Goal: Task Accomplishment & Management: Use online tool/utility

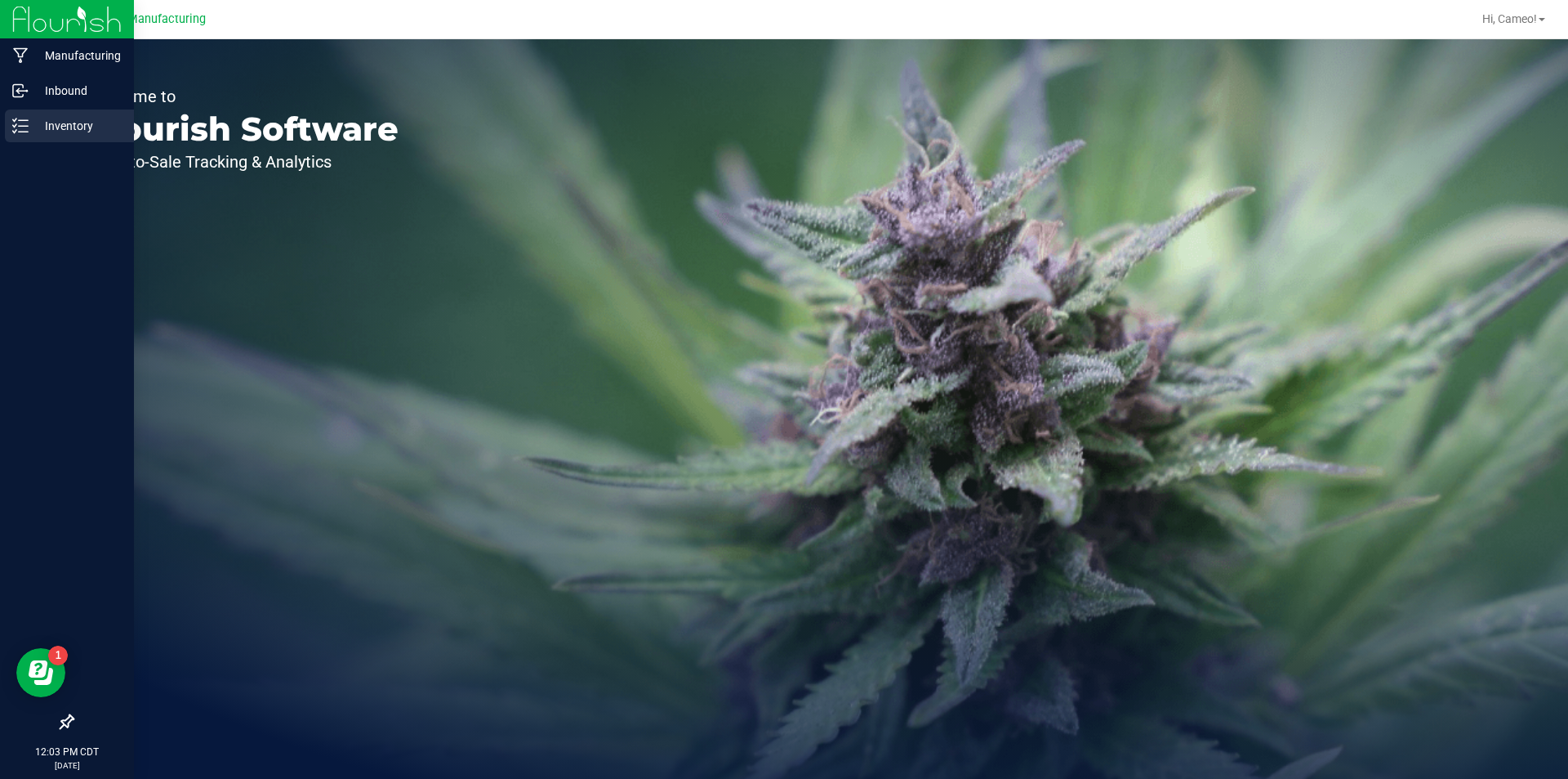
click at [55, 118] on p "Inventory" at bounding box center [78, 125] width 98 height 19
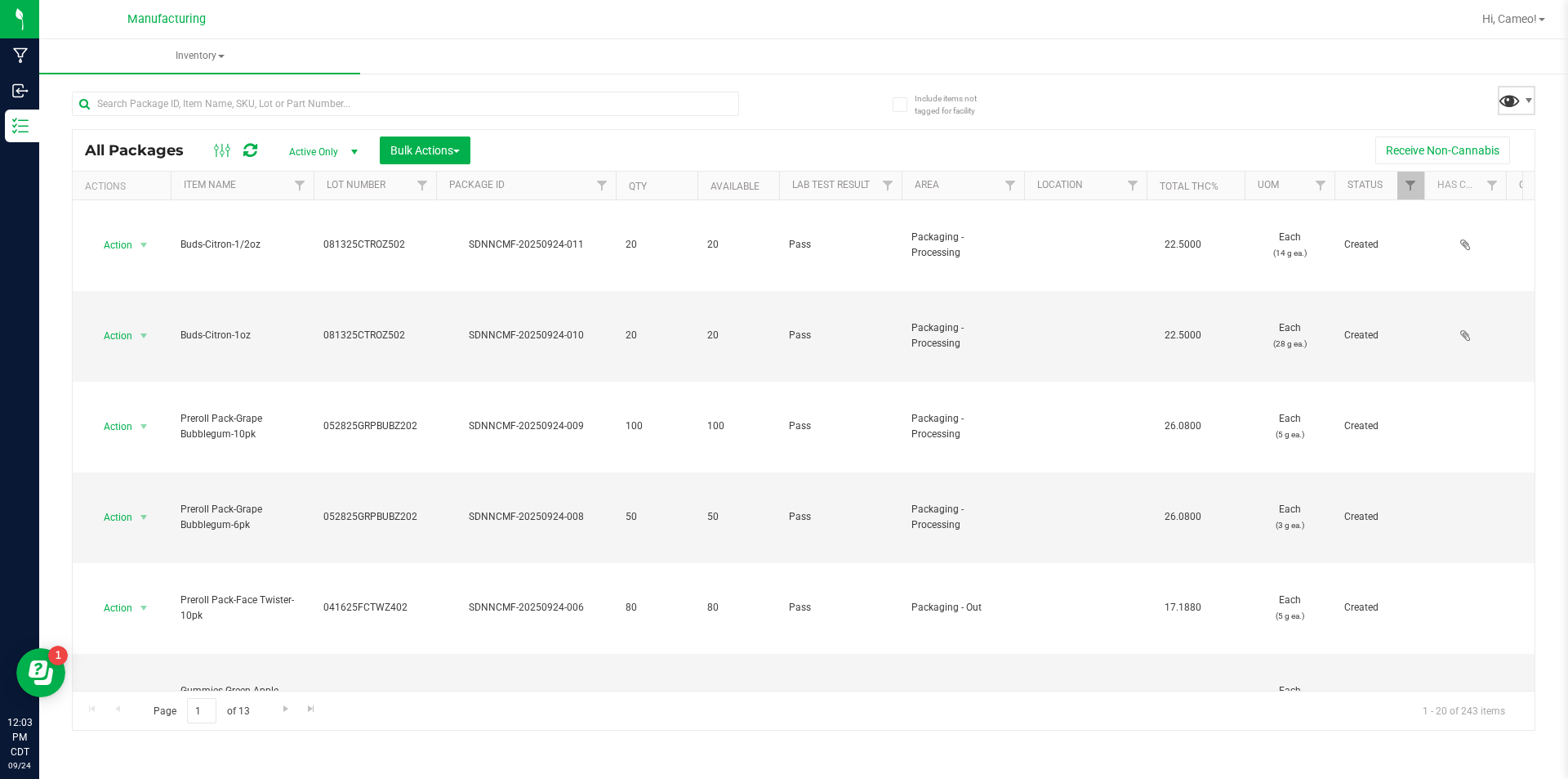
click at [1512, 102] on span at bounding box center [1509, 100] width 24 height 24
click at [1430, 338] on span "Pre-roll - In" at bounding box center [1455, 349] width 204 height 32
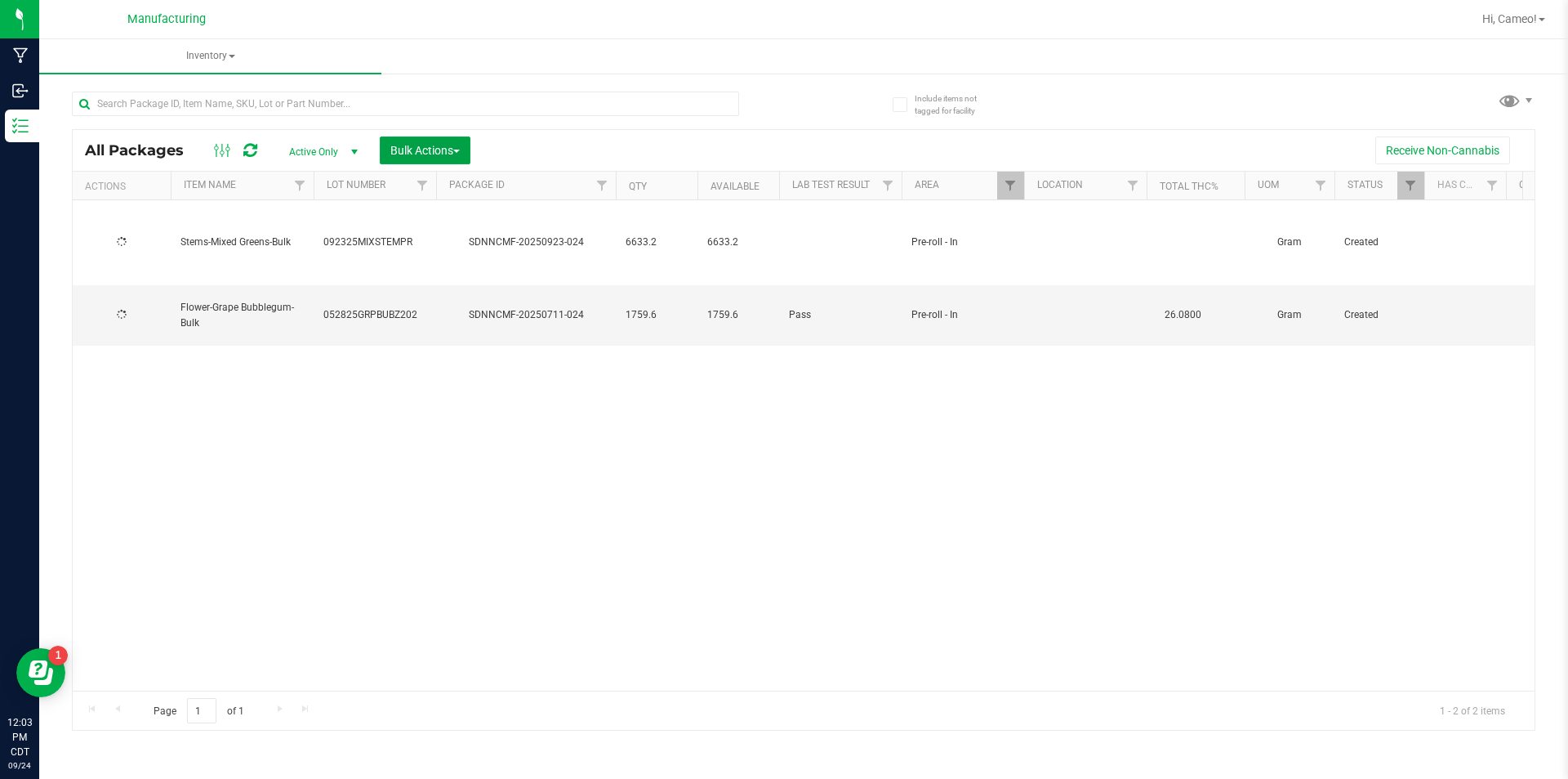
click at [464, 147] on button "Bulk Actions" at bounding box center [426, 151] width 91 height 28
click at [463, 185] on span "Add to manufacturing run" at bounding box center [451, 187] width 124 height 13
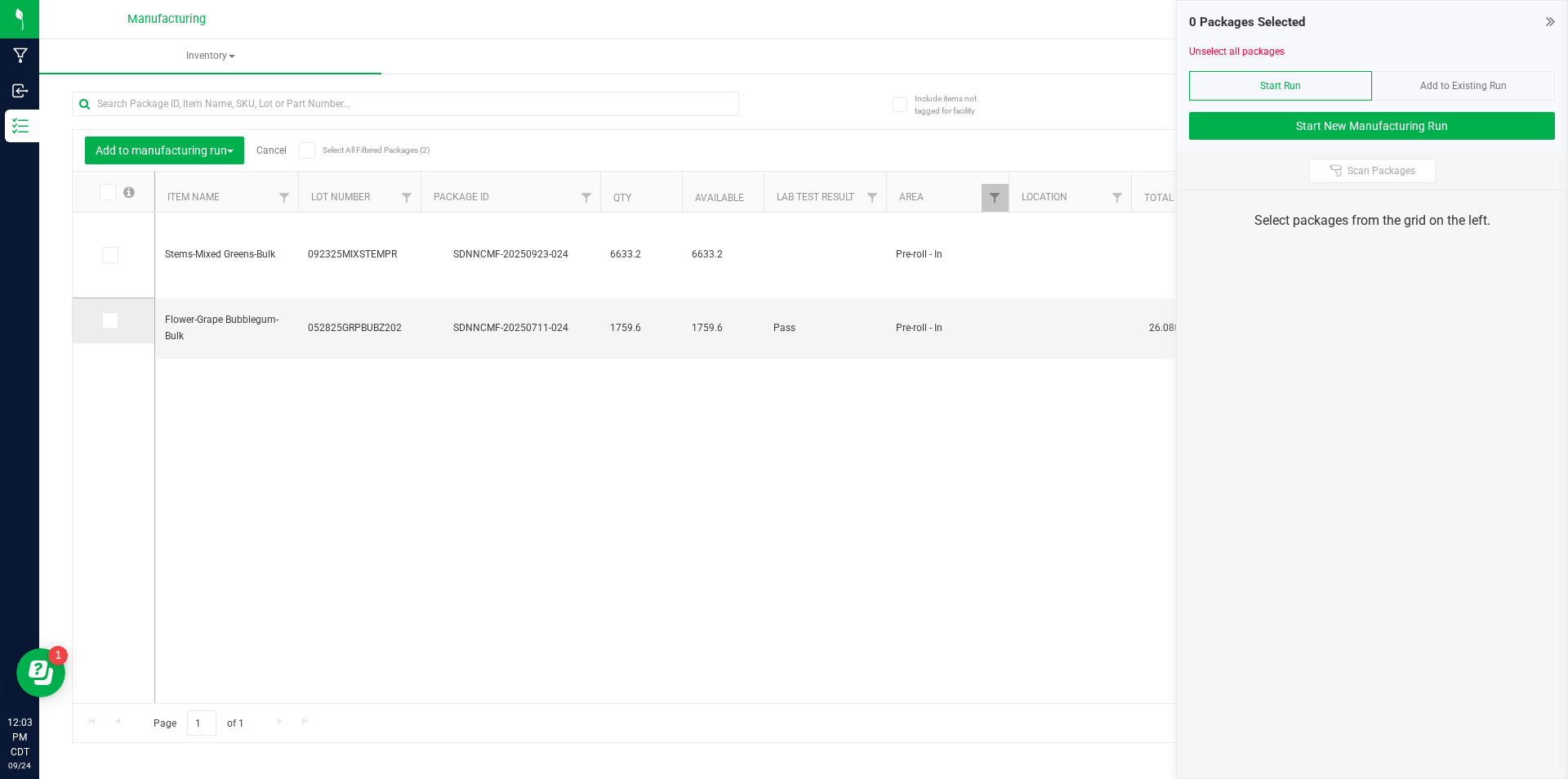
click at [115, 321] on span at bounding box center [110, 320] width 17 height 17
click at [0, 0] on input "checkbox" at bounding box center [0, 0] width 0 height 0
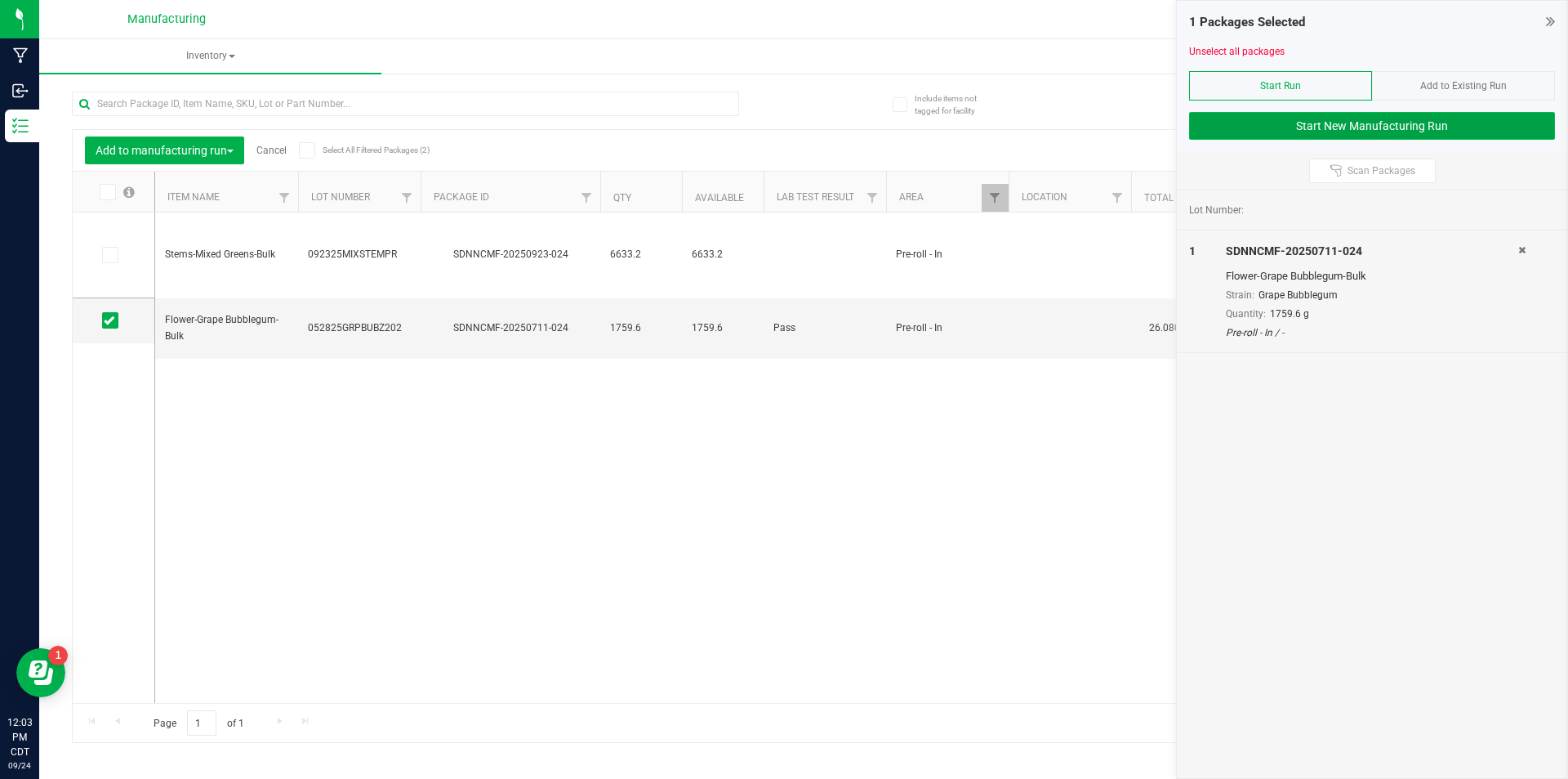
click at [1346, 136] on button "Start New Manufacturing Run" at bounding box center [1373, 126] width 366 height 28
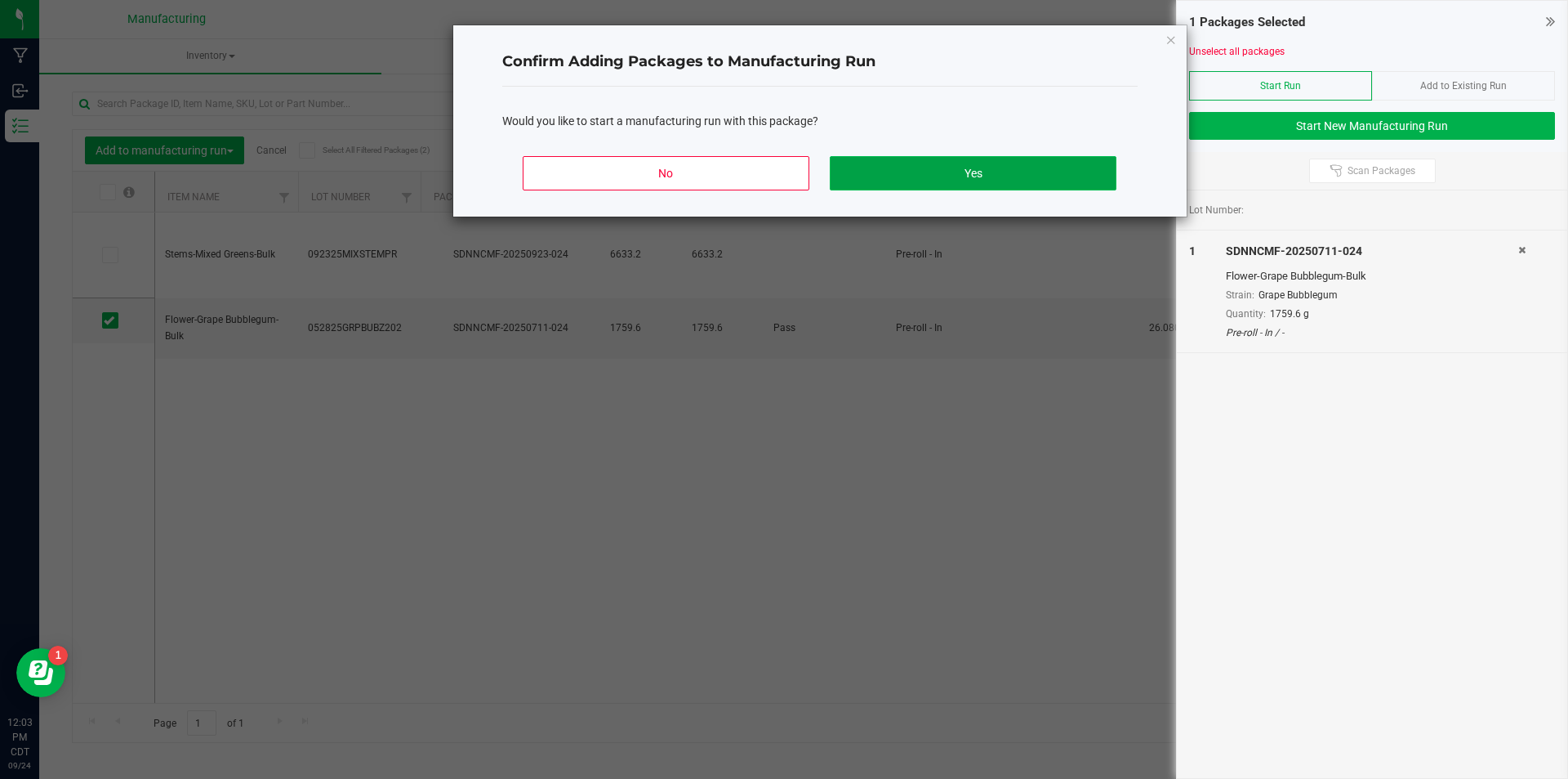
click at [1071, 184] on button "Yes" at bounding box center [972, 173] width 286 height 34
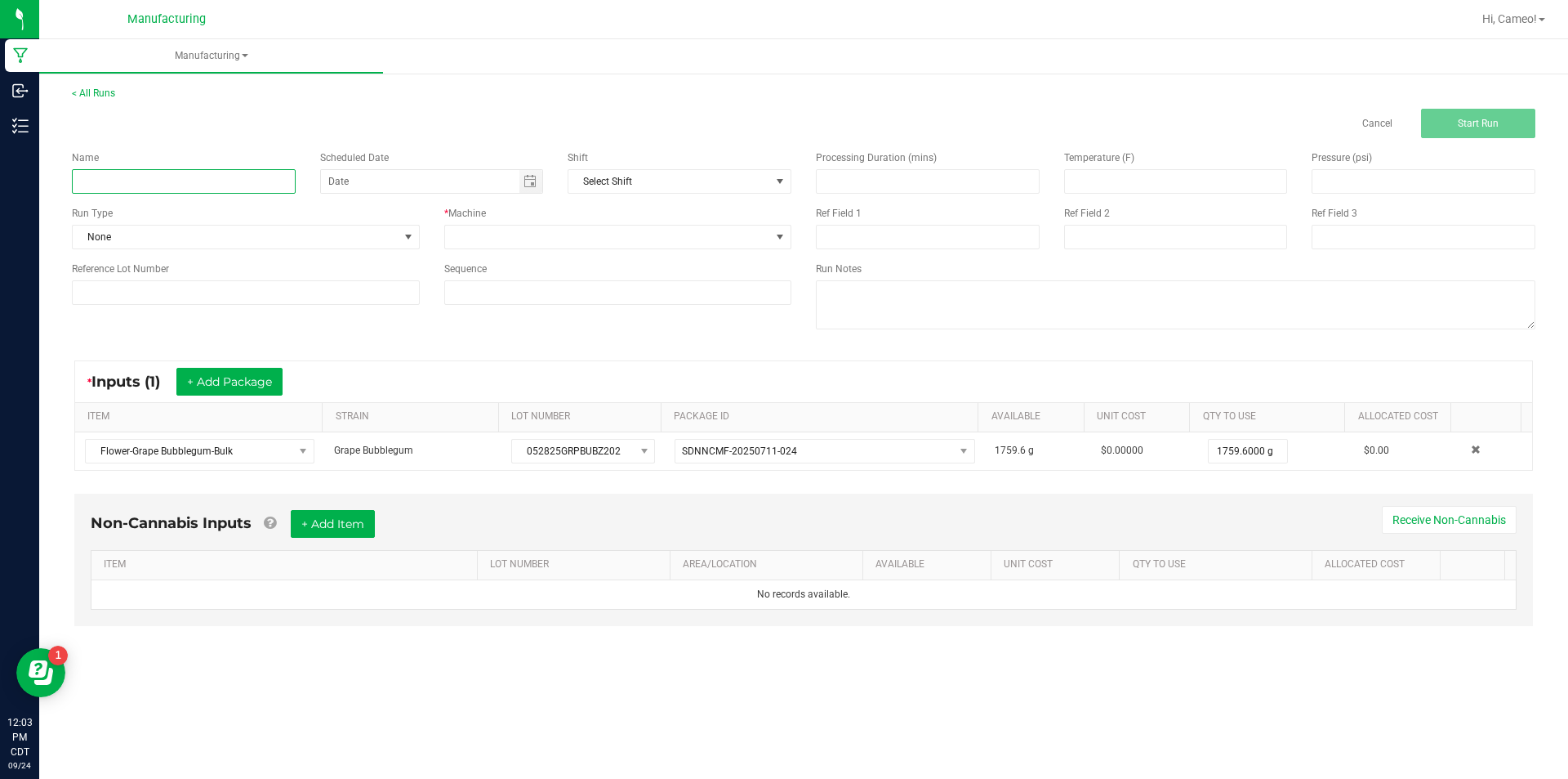
click at [239, 180] on input at bounding box center [183, 181] width 223 height 25
type input "092425 - Grape Bubblegum"
click at [537, 182] on span "Toggle calendar" at bounding box center [530, 181] width 13 height 13
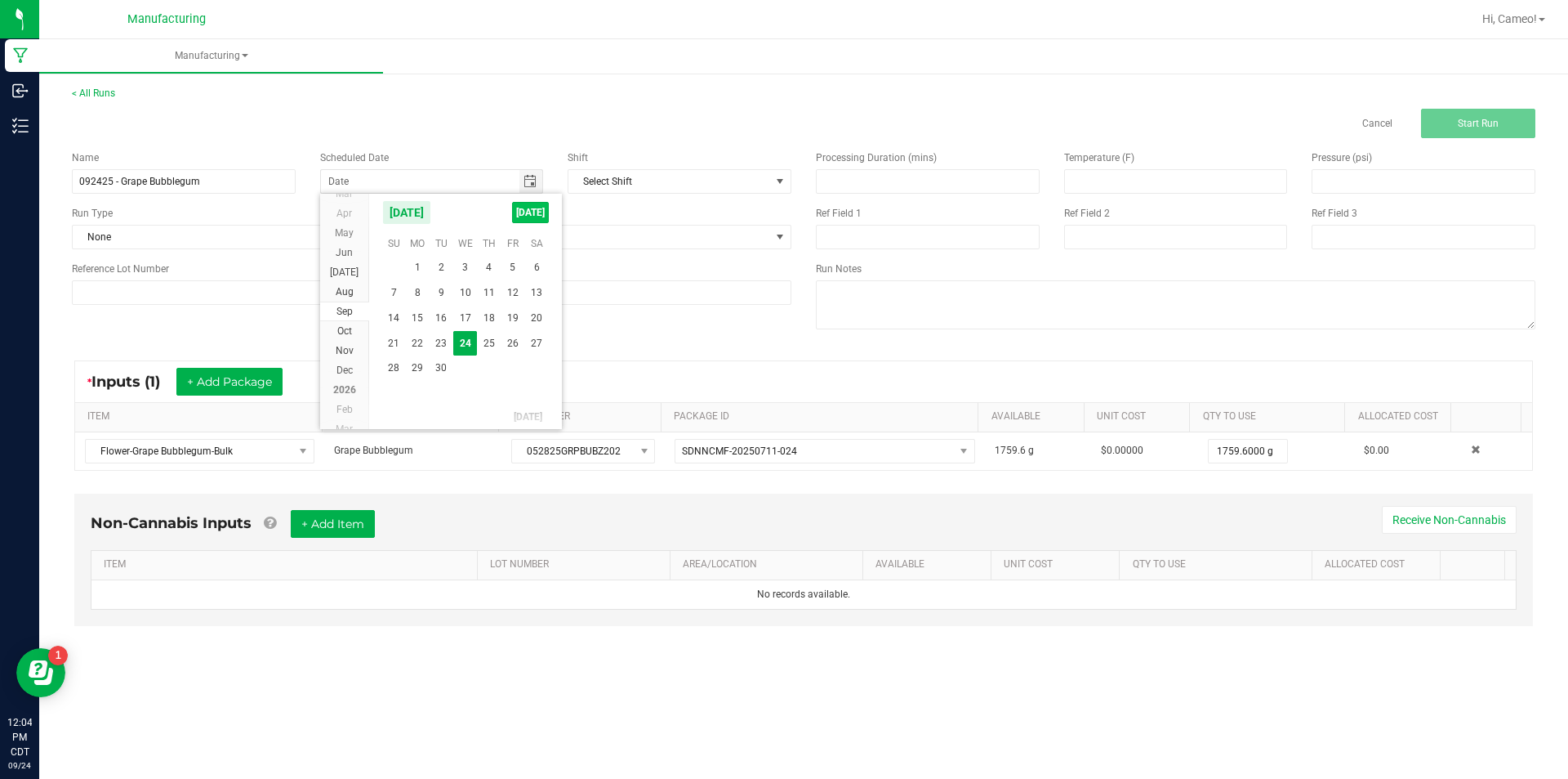
click at [520, 216] on span "[DATE]" at bounding box center [531, 212] width 37 height 21
type input "[DATE]"
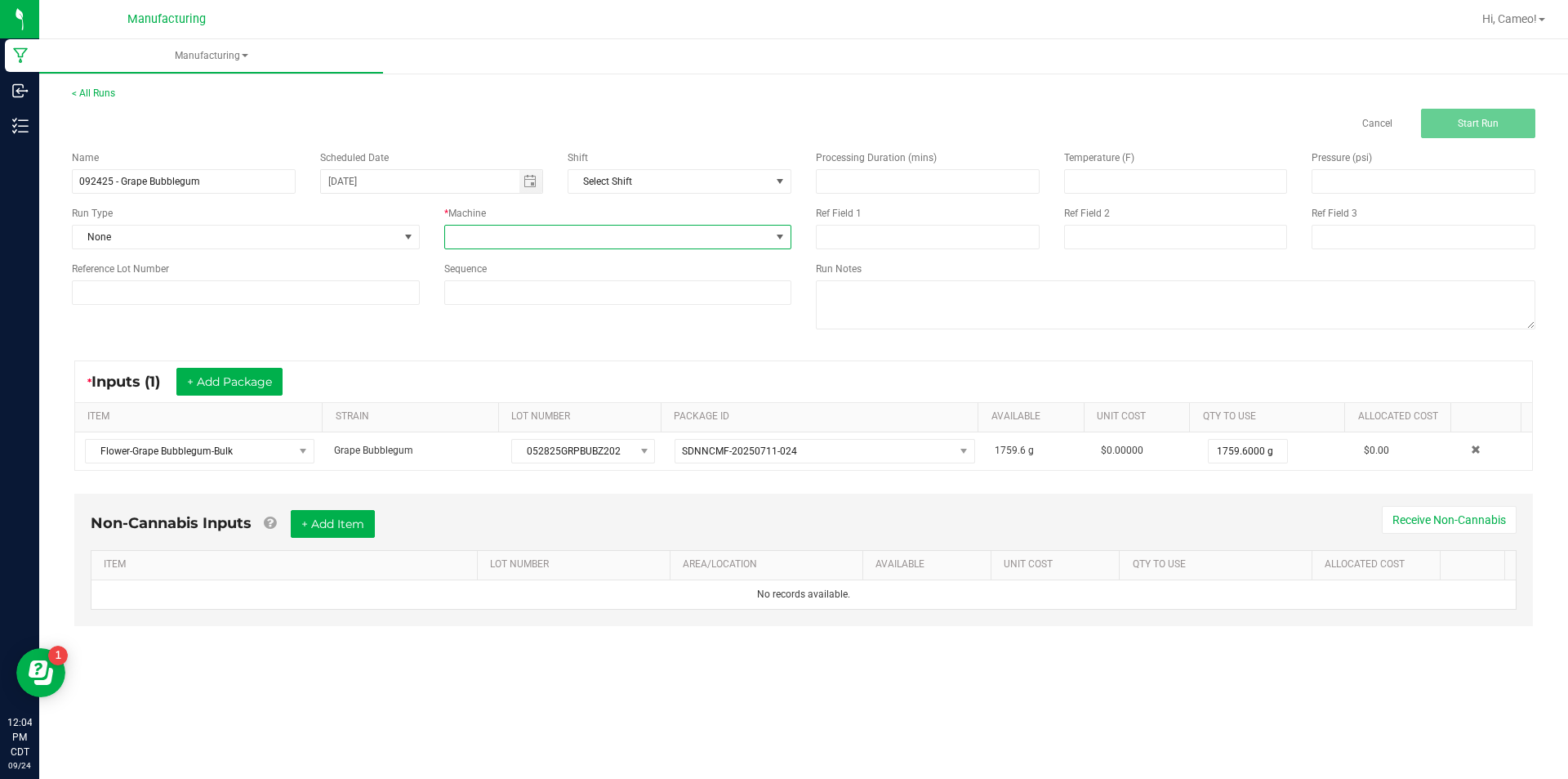
click at [491, 244] on span at bounding box center [608, 237] width 326 height 23
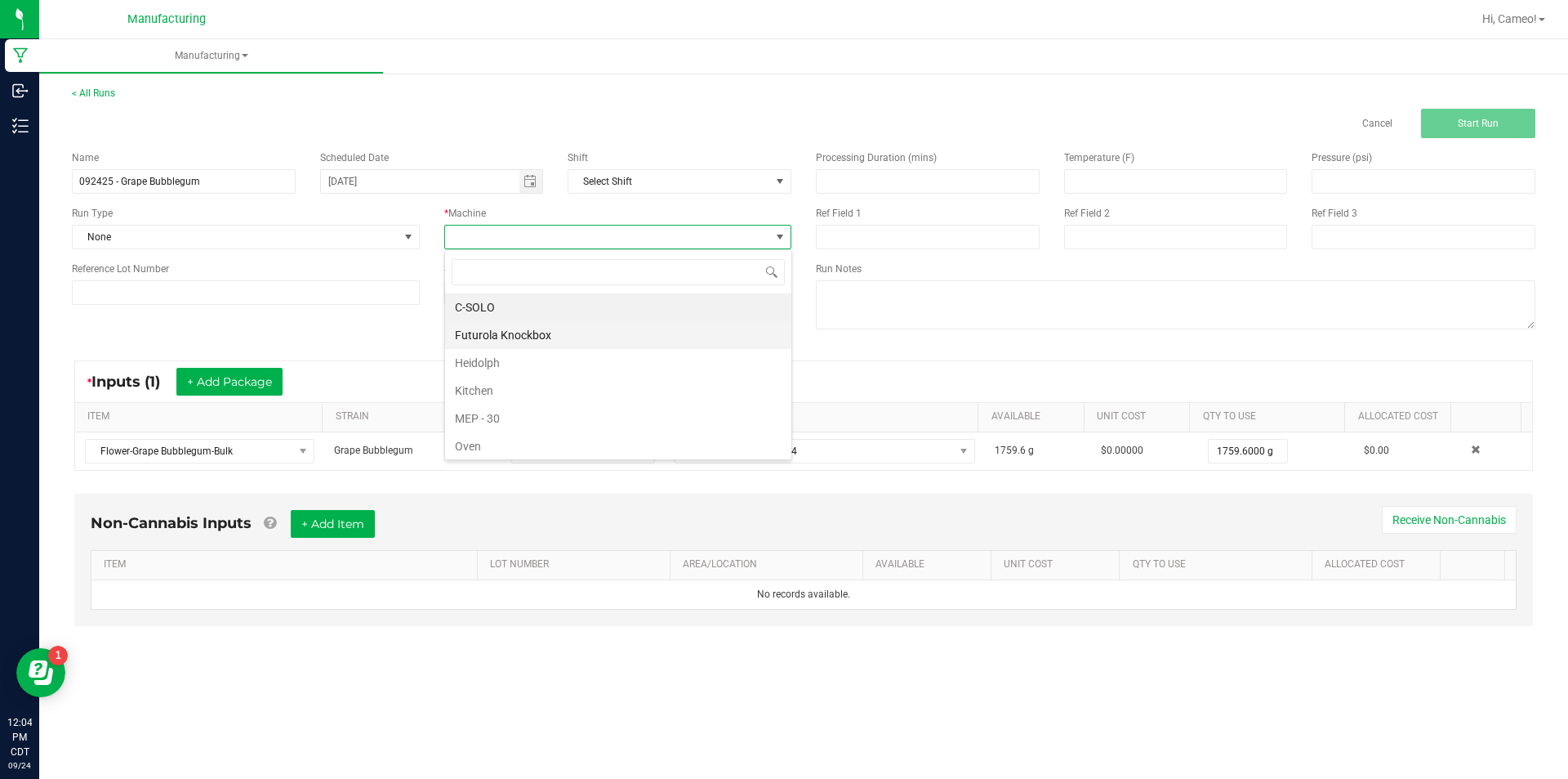
click at [481, 330] on li "Futurola Knockbox" at bounding box center [618, 335] width 346 height 28
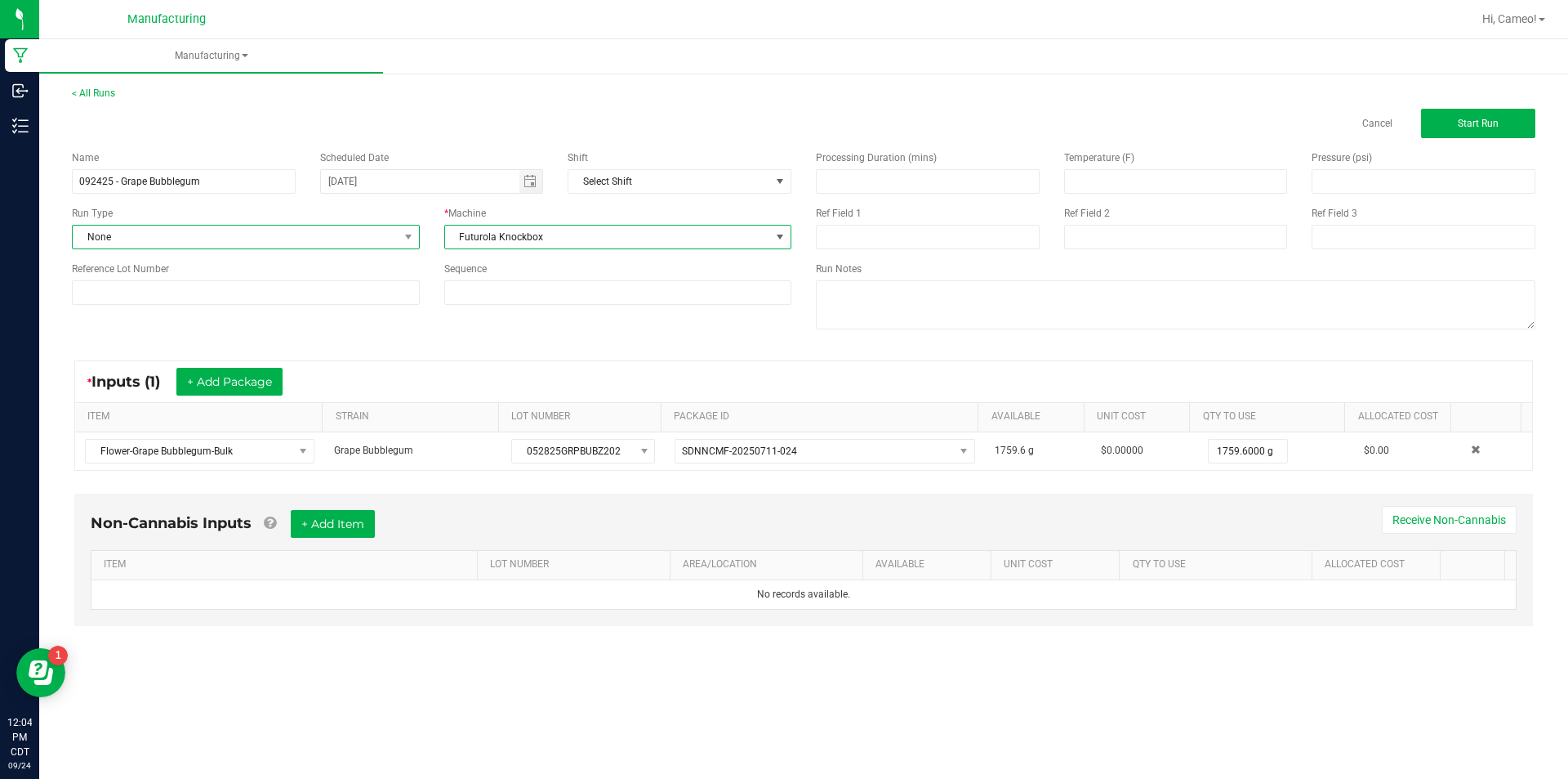
click at [335, 244] on span "None" at bounding box center [236, 237] width 326 height 23
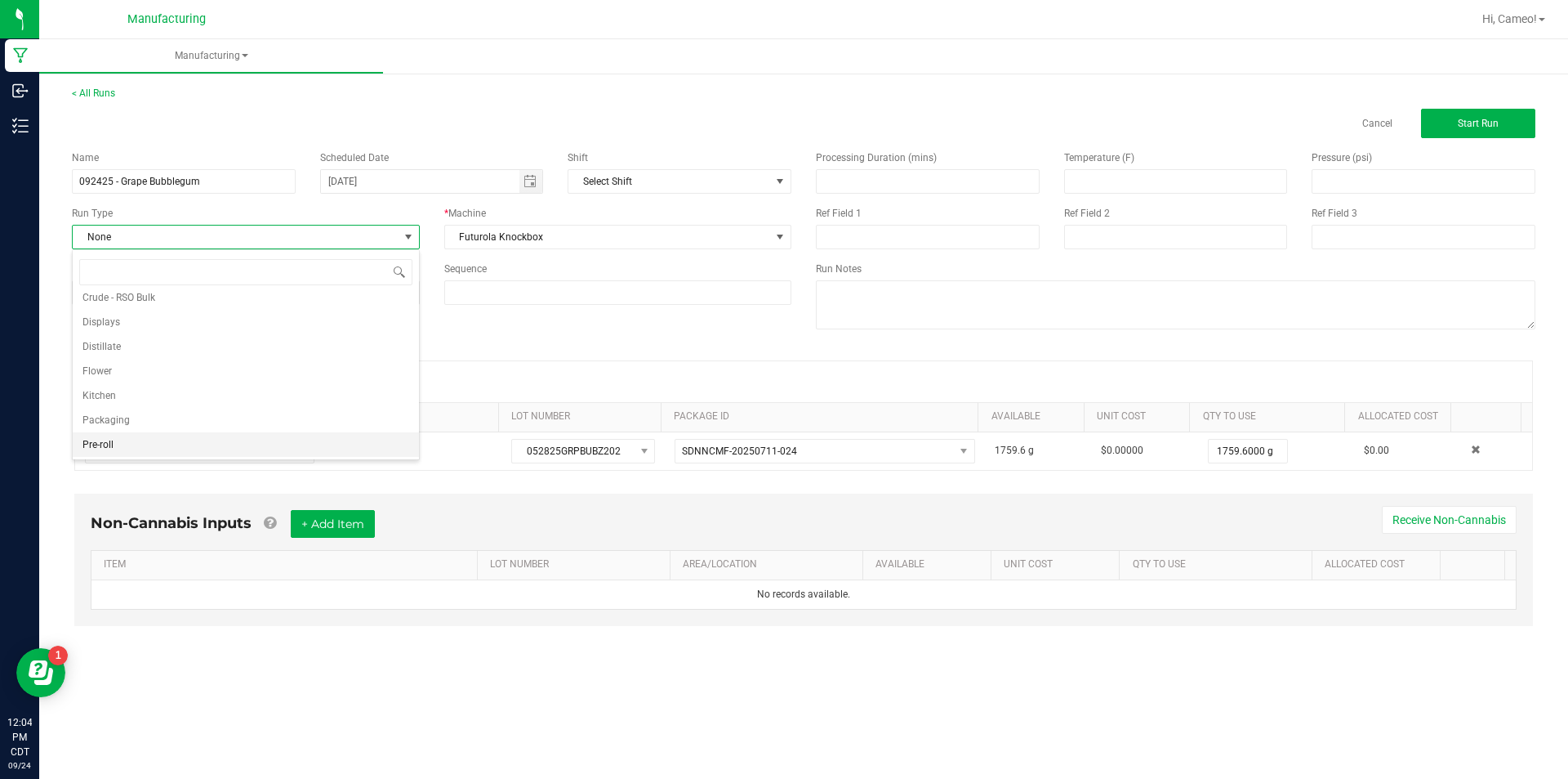
click at [152, 438] on li "Pre-roll" at bounding box center [245, 444] width 346 height 25
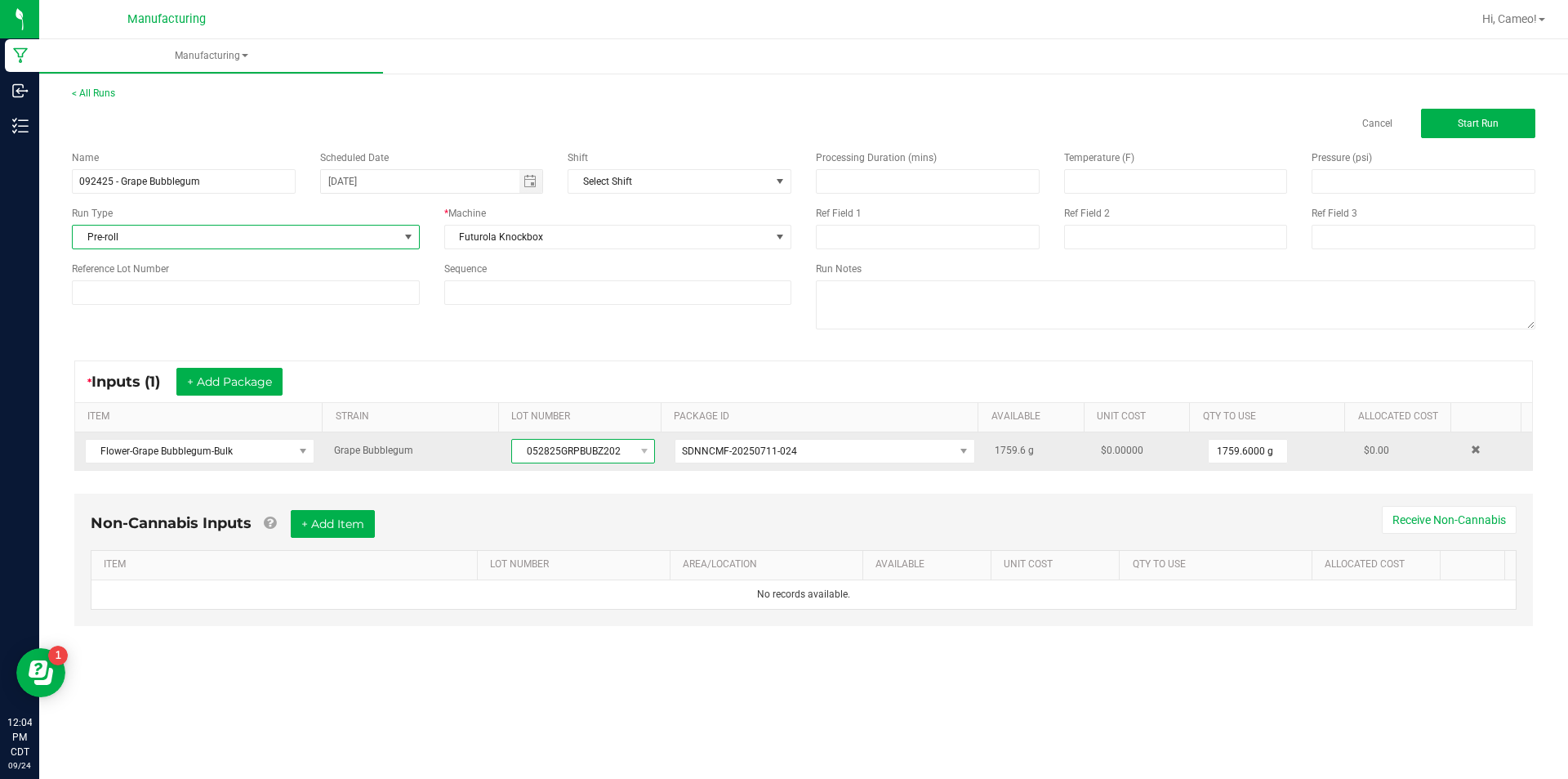
click at [589, 448] on span "052825GRPBUBZ202" at bounding box center [573, 451] width 122 height 23
click at [587, 447] on span "052825GRPBUBZ202" at bounding box center [573, 451] width 122 height 23
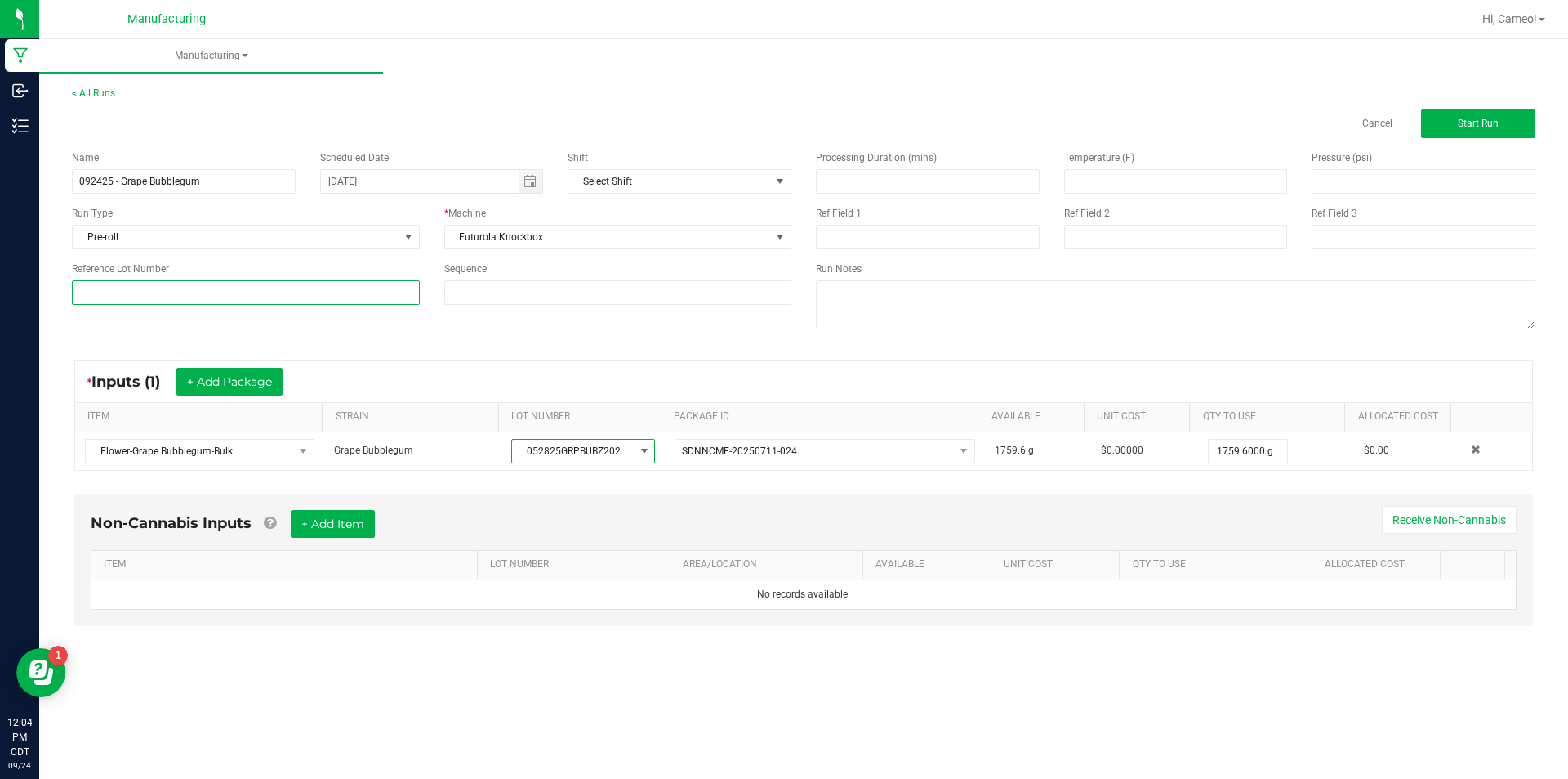
click at [249, 295] on input at bounding box center [245, 293] width 348 height 25
paste input "052825GRPBUBZ202"
type input "052825GRPBUBZ202"
click at [1446, 122] on button "Start Run" at bounding box center [1478, 124] width 115 height 30
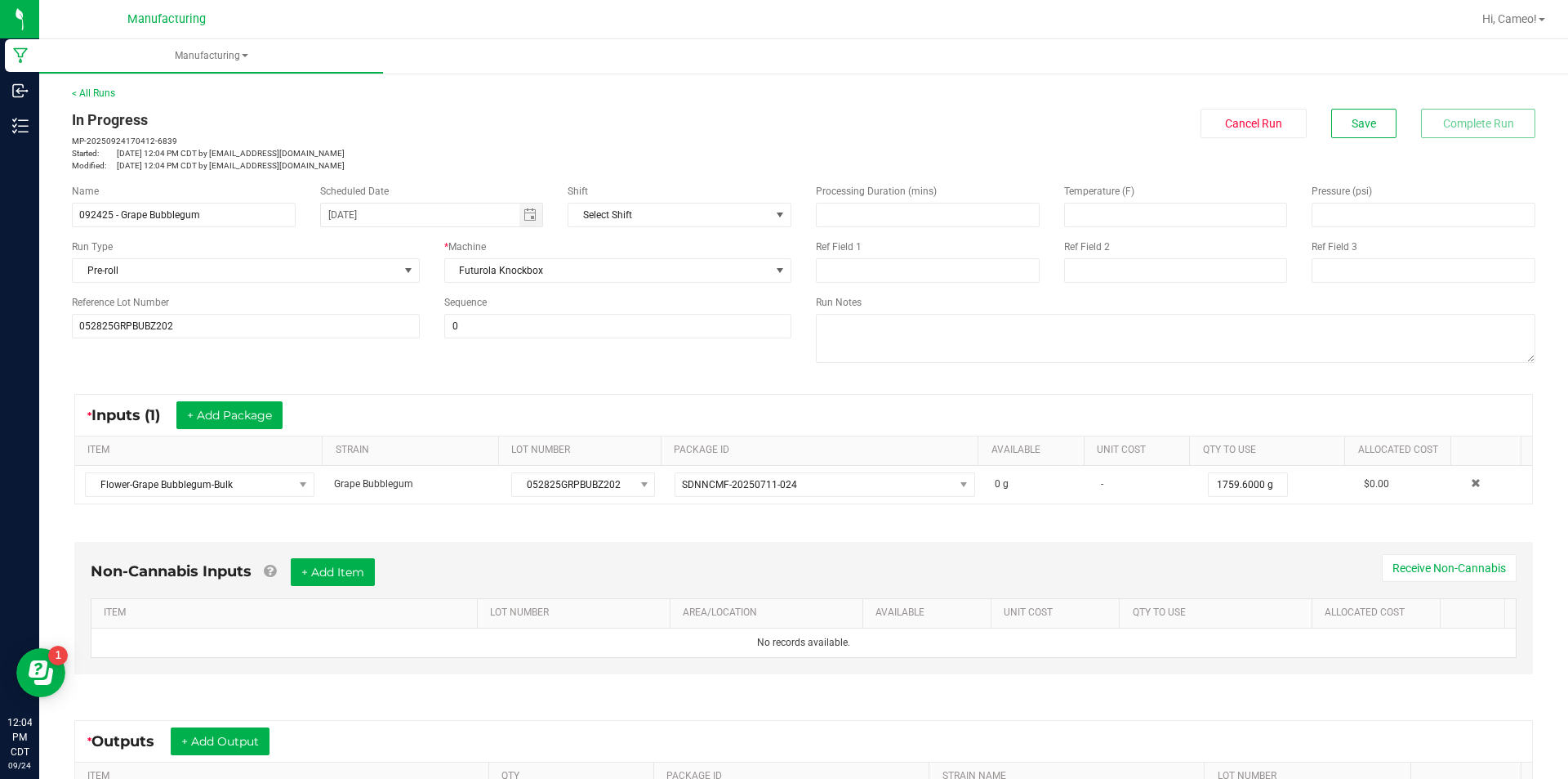
scroll to position [229, 0]
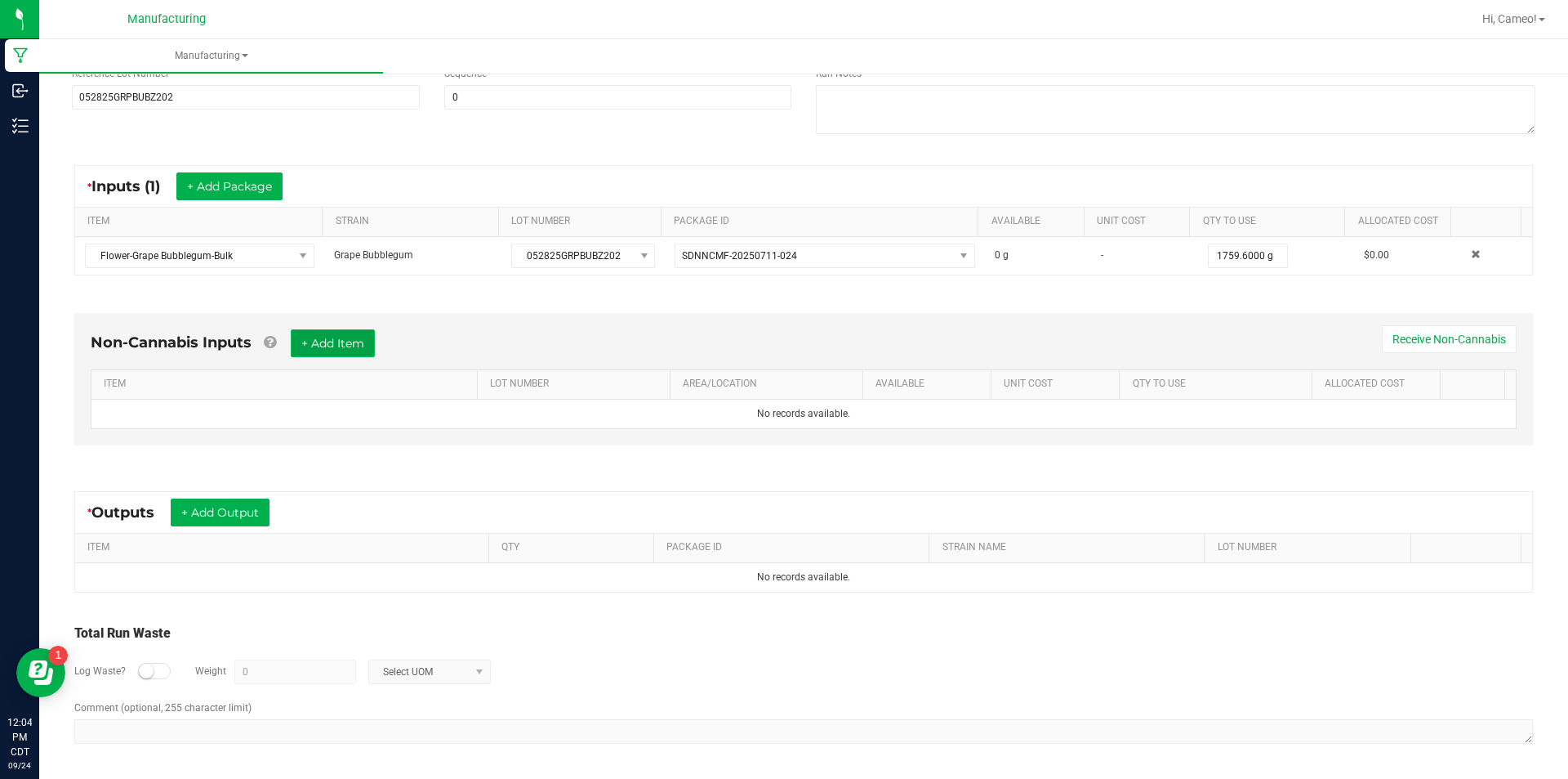
click at [317, 341] on button "+ Add Item" at bounding box center [333, 343] width 84 height 28
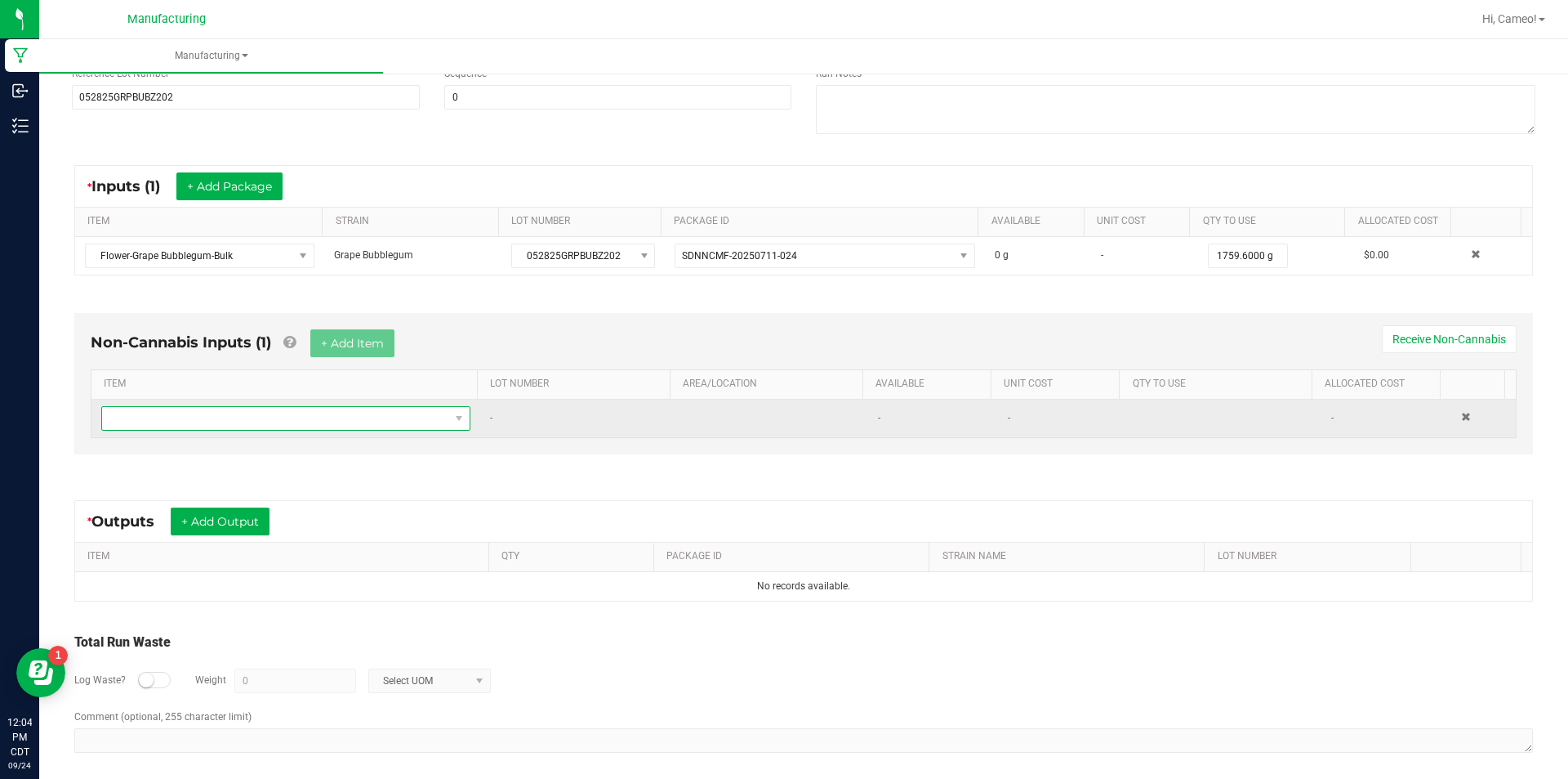
click at [307, 415] on span "NO DATA FOUND" at bounding box center [276, 418] width 347 height 23
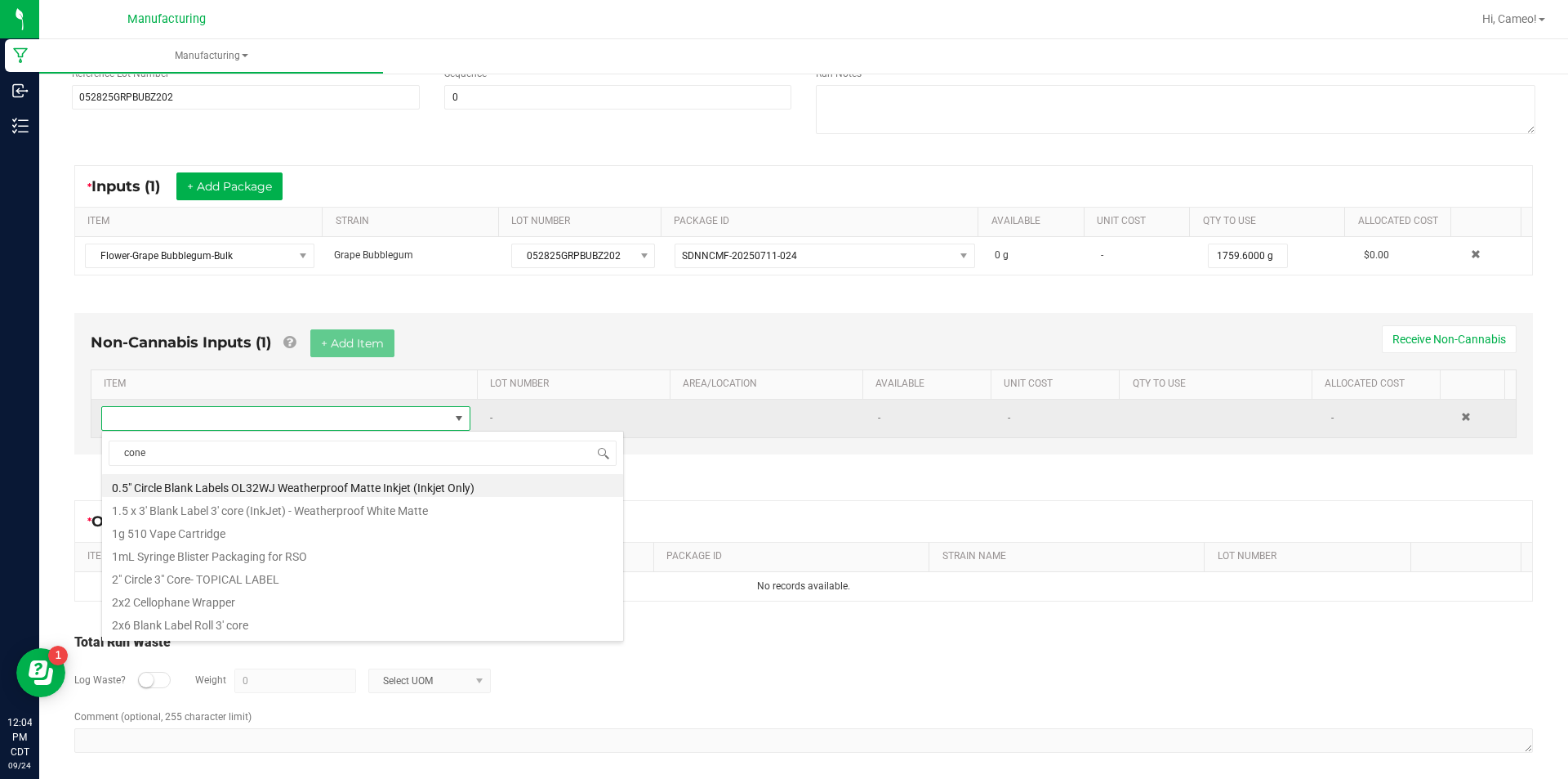
type input "cones"
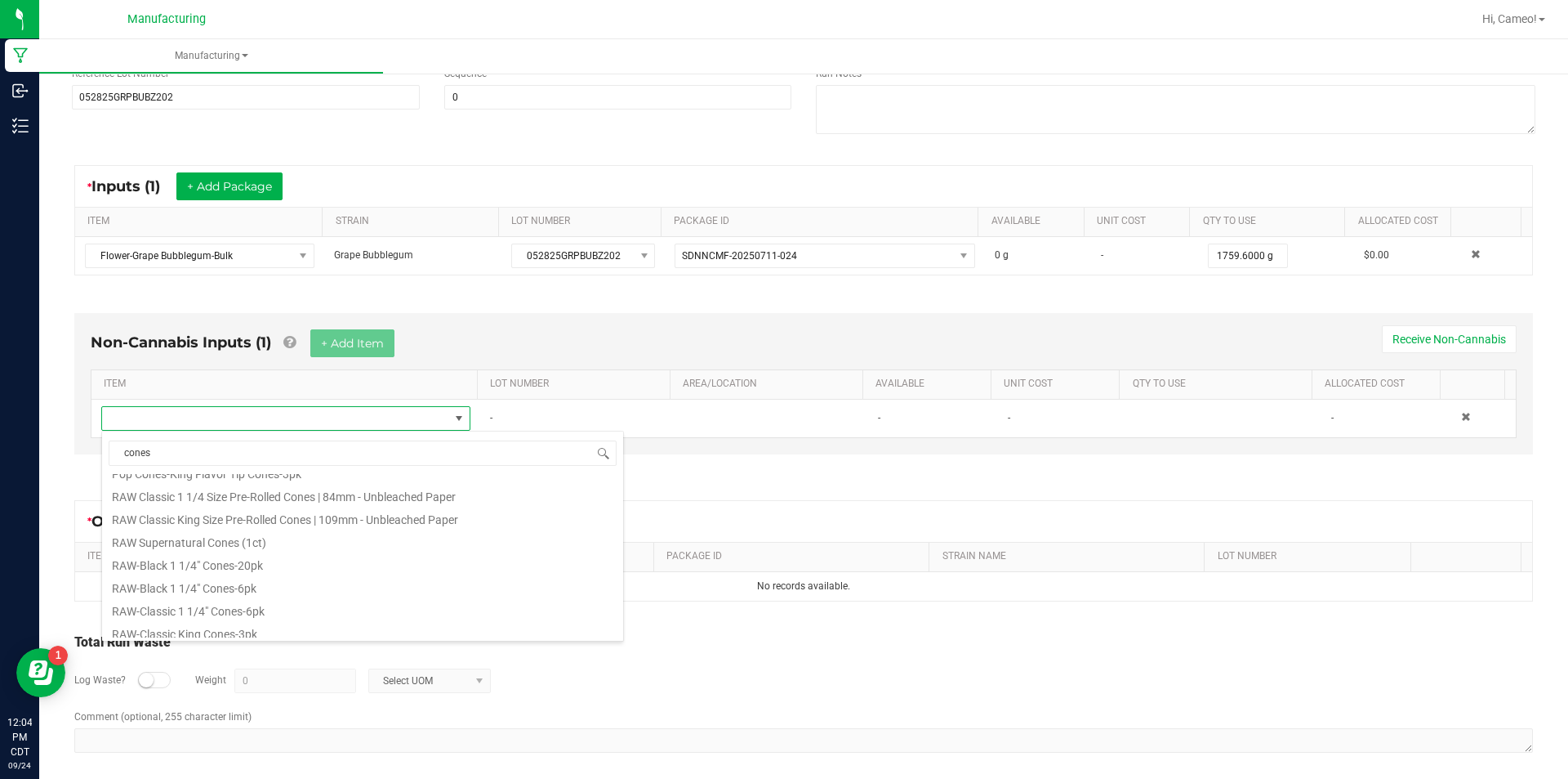
scroll to position [817, 0]
click at [357, 484] on li "RAW Classic King Size Pre-Rolled Cones | 109mm - Unbleached Paper" at bounding box center [363, 492] width 521 height 23
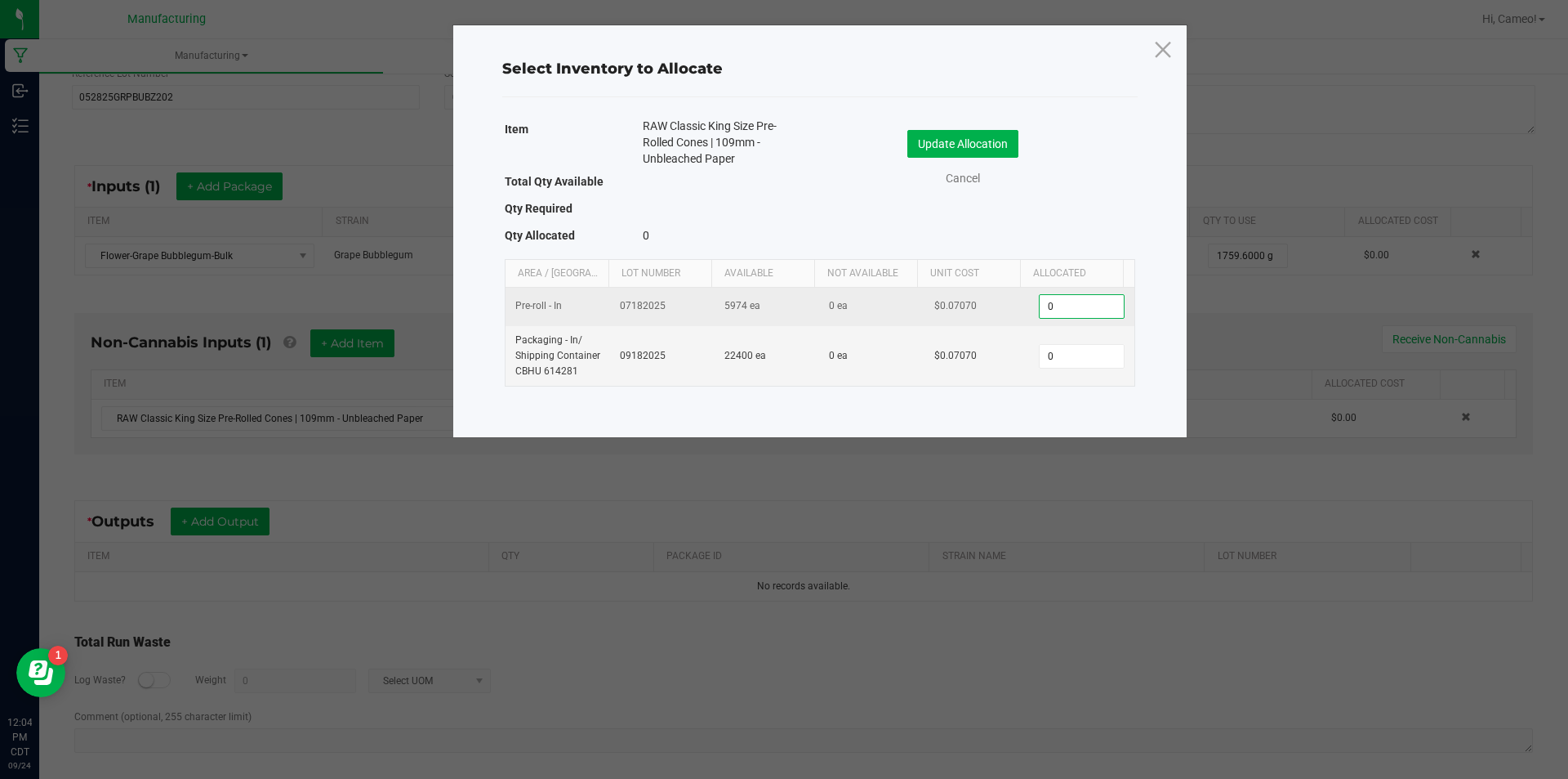
click at [1086, 313] on input "0" at bounding box center [1081, 307] width 83 height 23
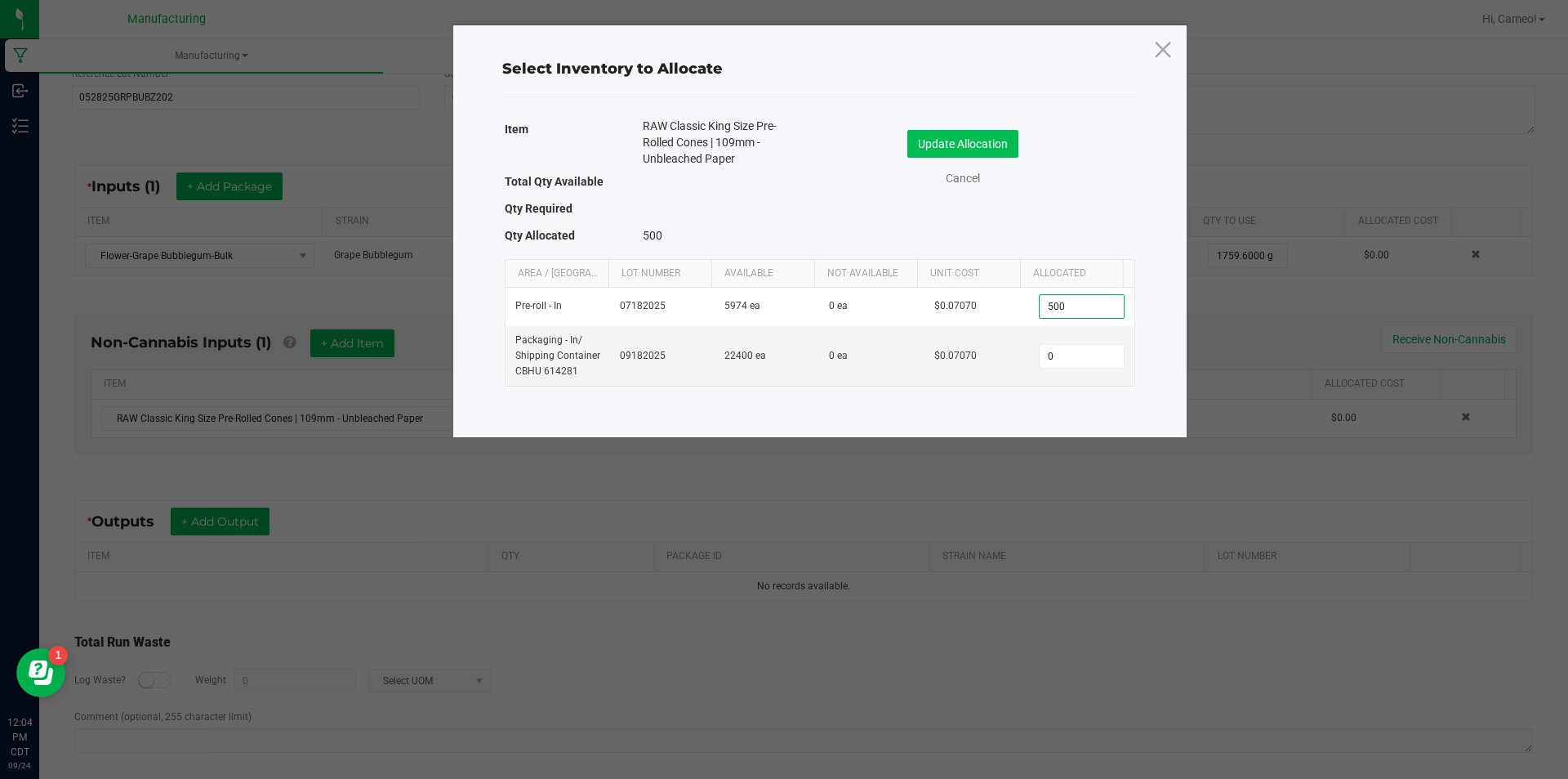
type input "500"
click at [934, 151] on button "Update Allocation" at bounding box center [963, 144] width 111 height 28
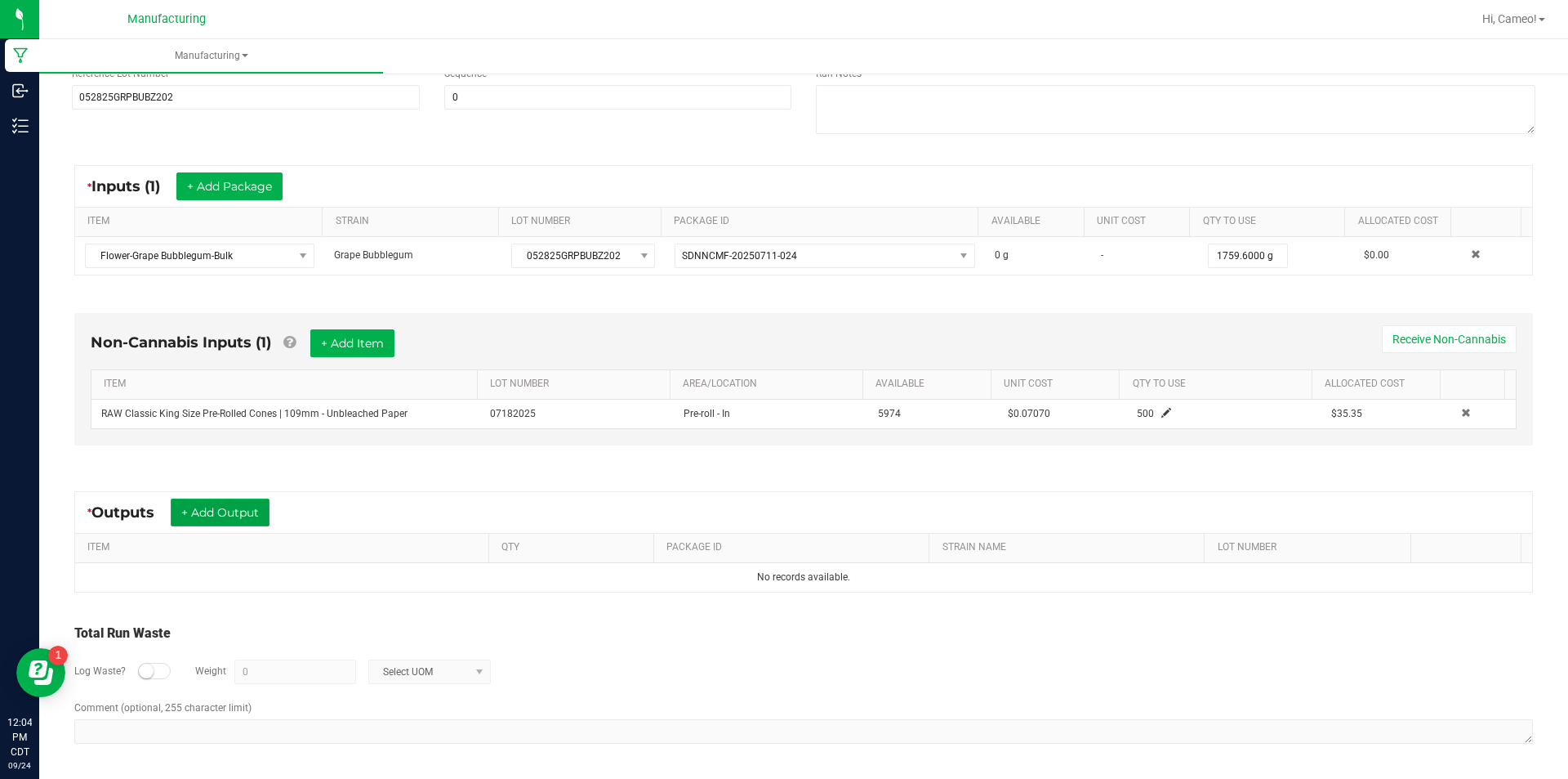
click at [230, 508] on button "+ Add Output" at bounding box center [220, 513] width 99 height 28
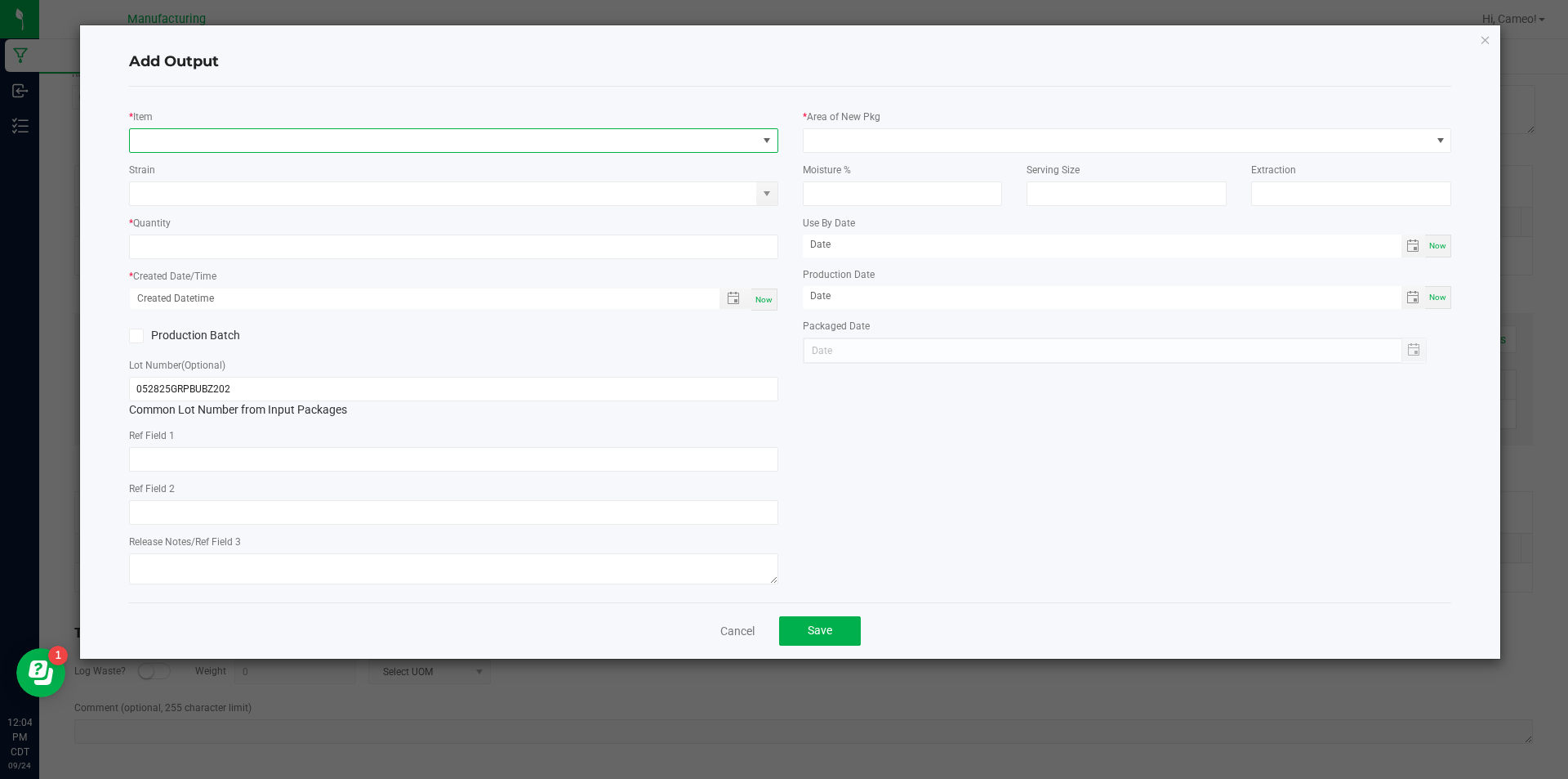
click at [421, 145] on span "NO DATA FOUND" at bounding box center [443, 140] width 627 height 23
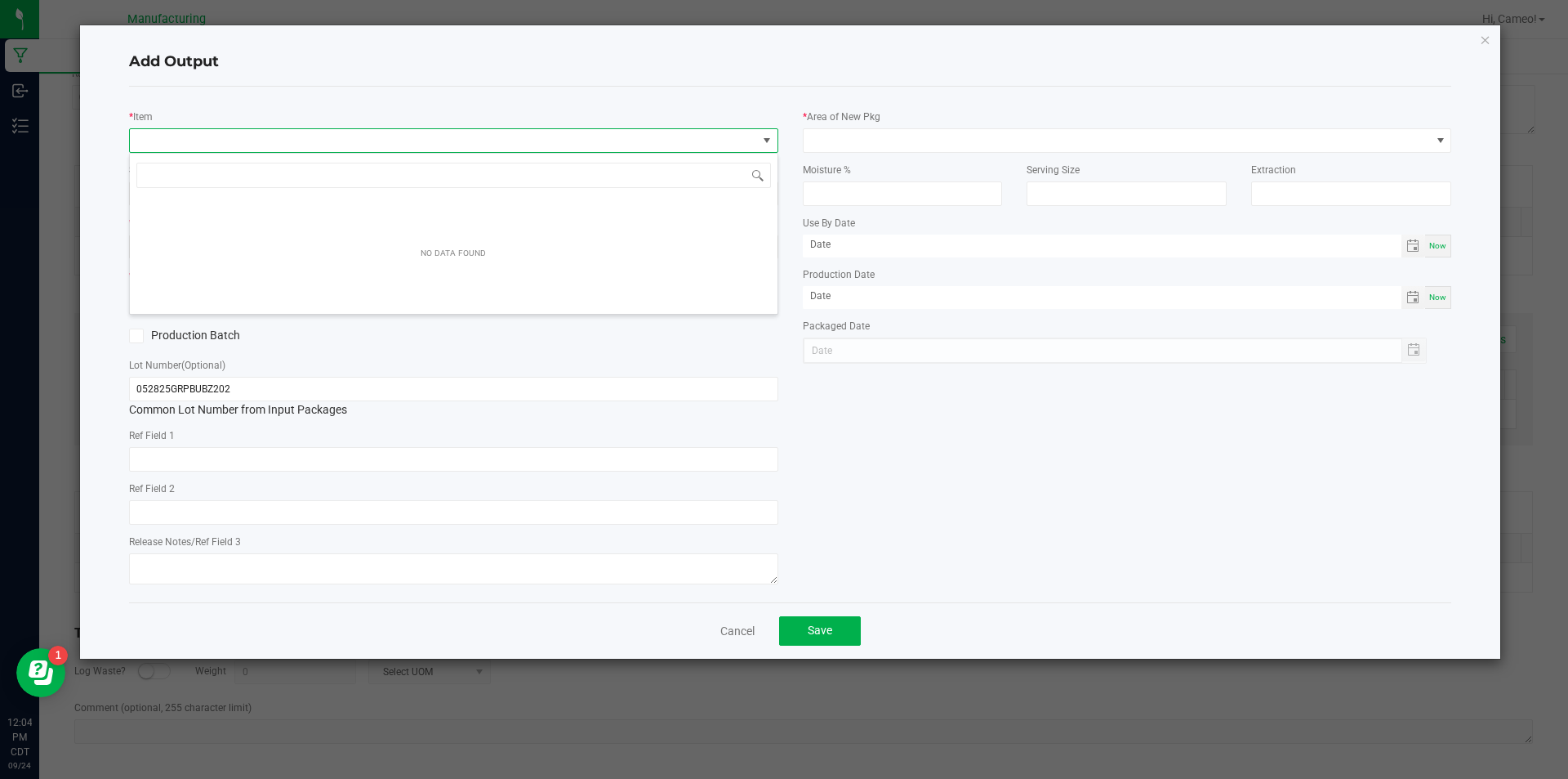
scroll to position [25, 649]
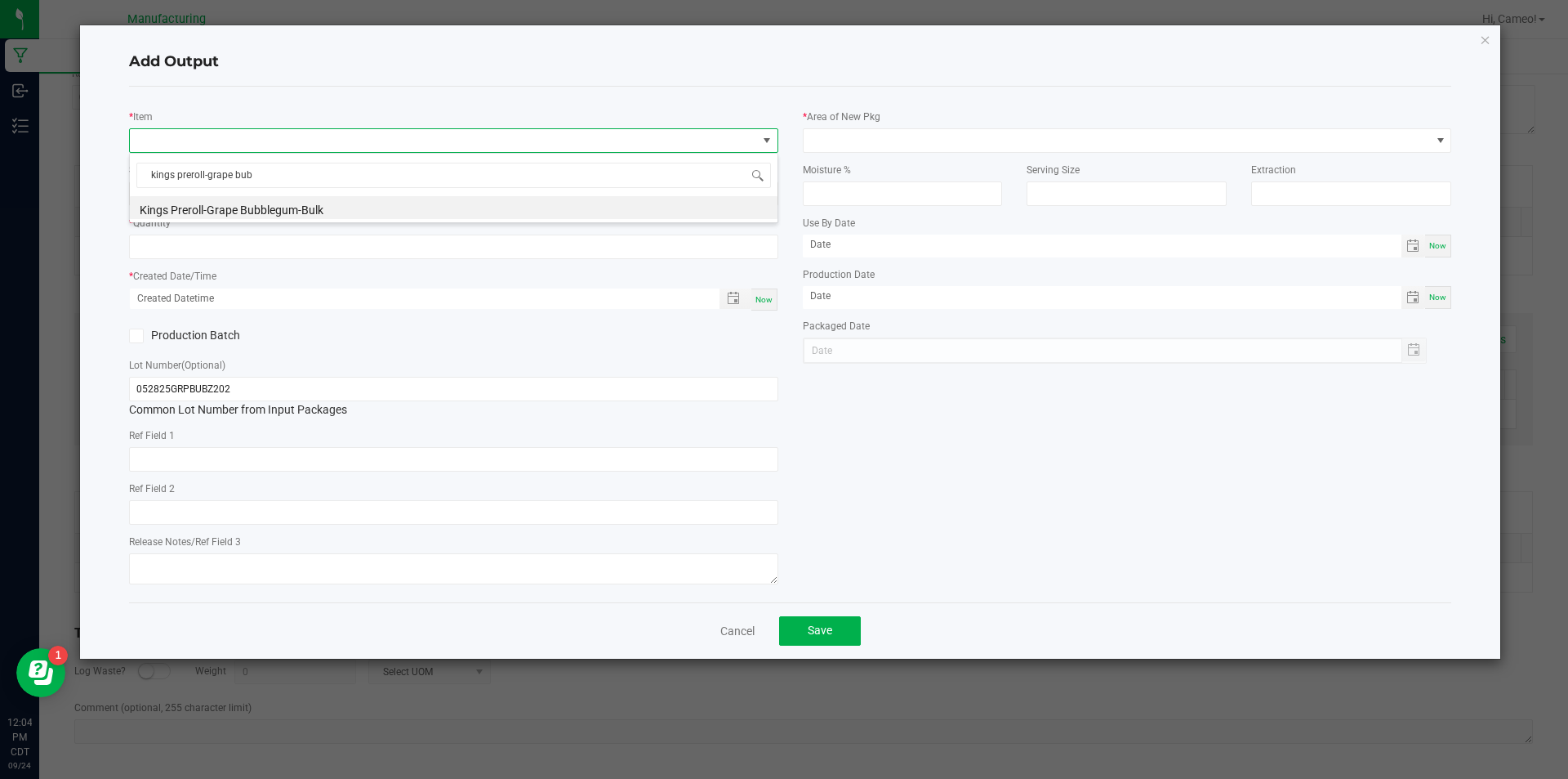
type input "kings preroll-grape [PERSON_NAME]"
click at [417, 202] on li "Kings Preroll-Grape Bubblegum-Bulk" at bounding box center [453, 208] width 647 height 23
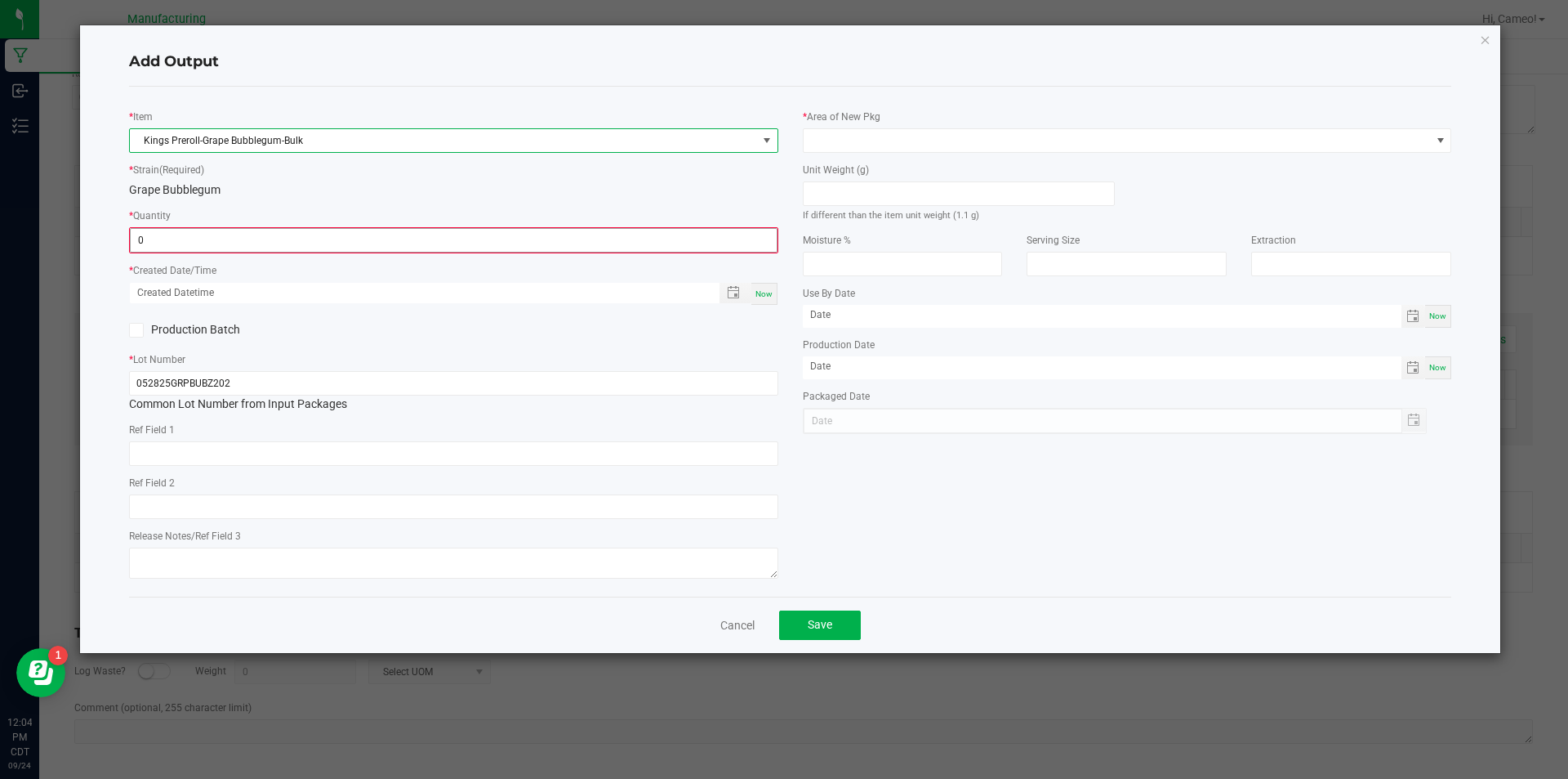
click at [399, 237] on input "0" at bounding box center [454, 240] width 646 height 23
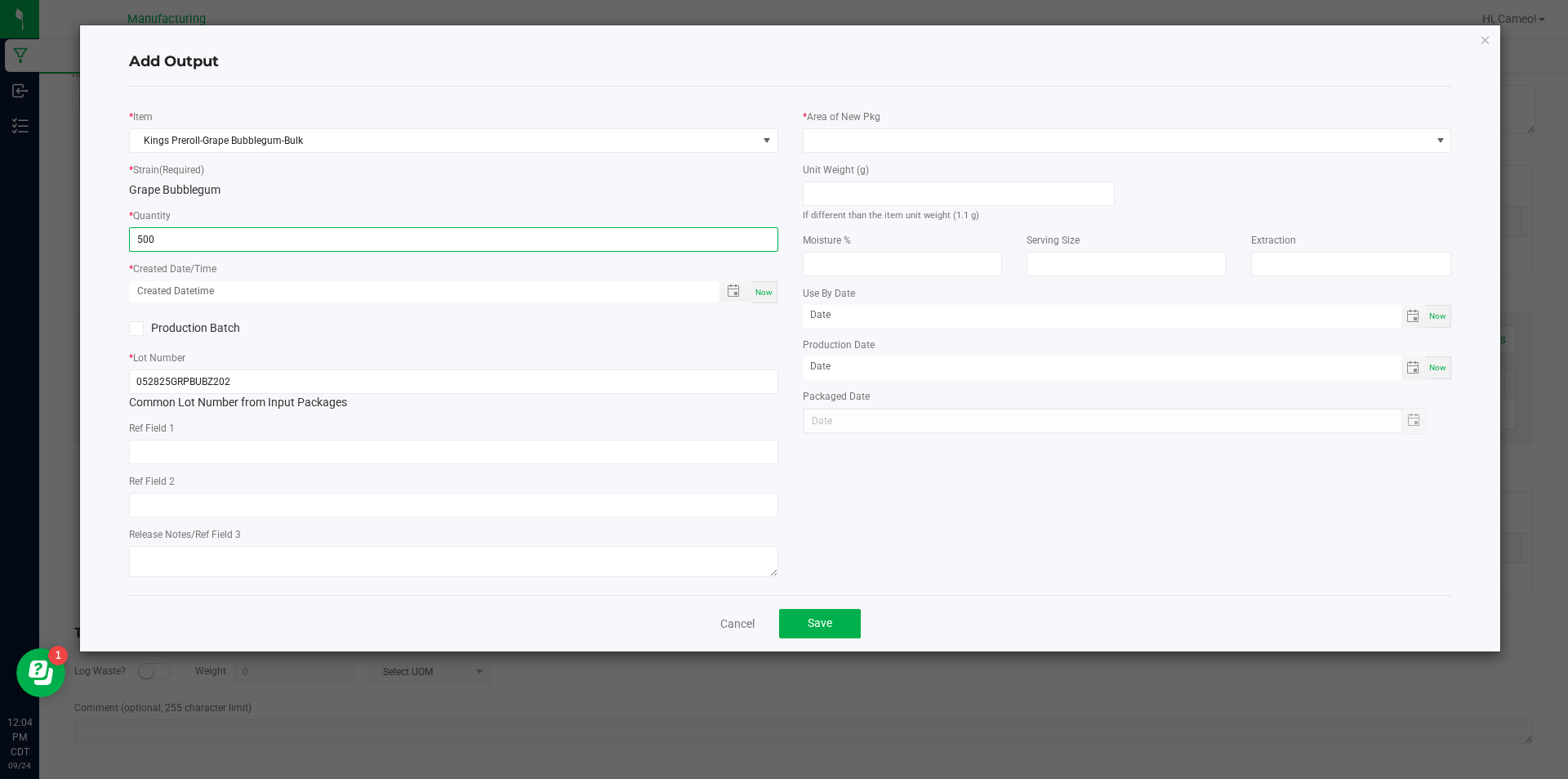
type input "500 ea"
click at [768, 290] on span "Now" at bounding box center [765, 292] width 18 height 9
type input "[DATE] 12:04 PM"
type input "[DATE]"
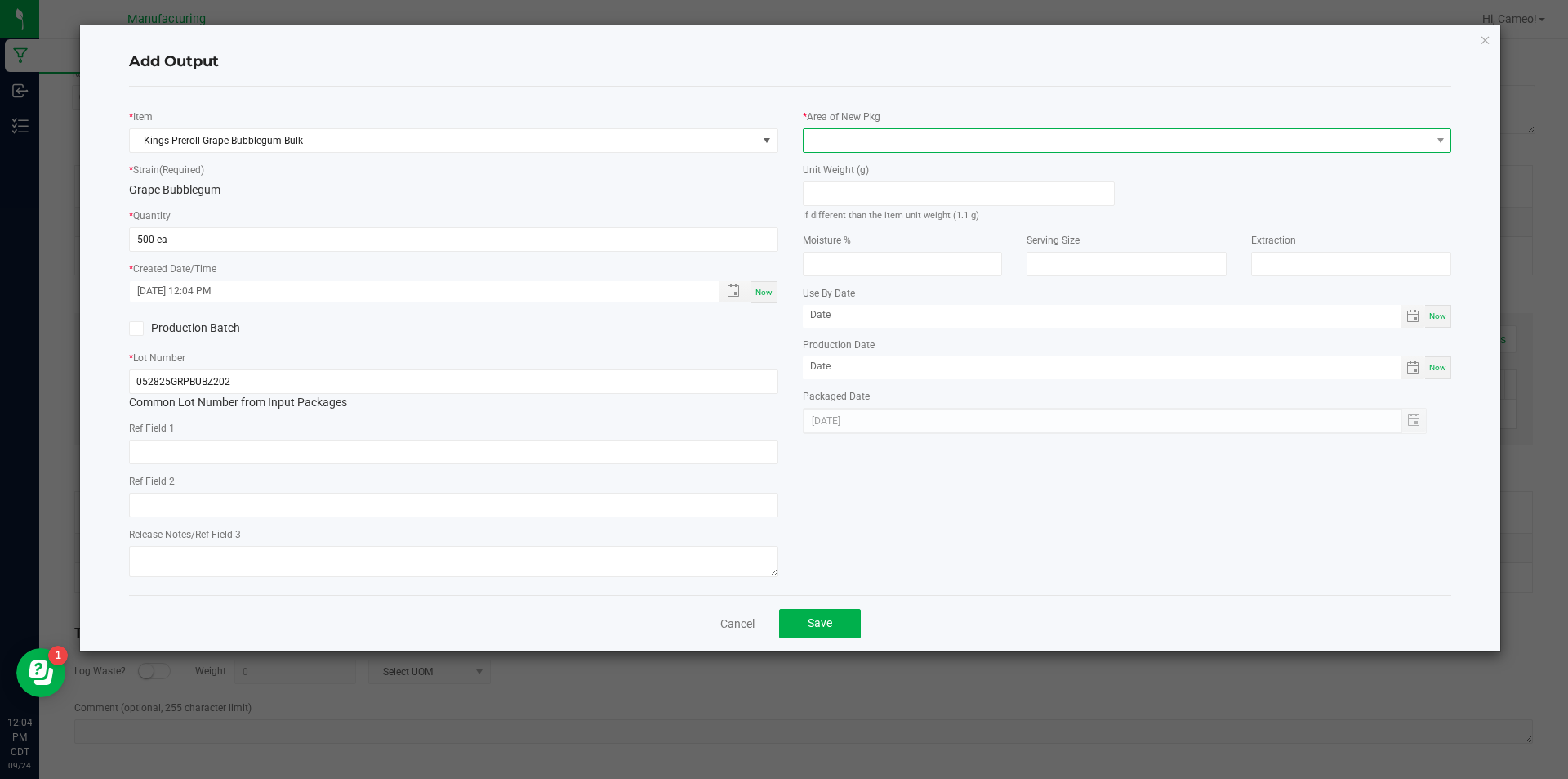
click at [936, 137] on span at bounding box center [1118, 140] width 627 height 23
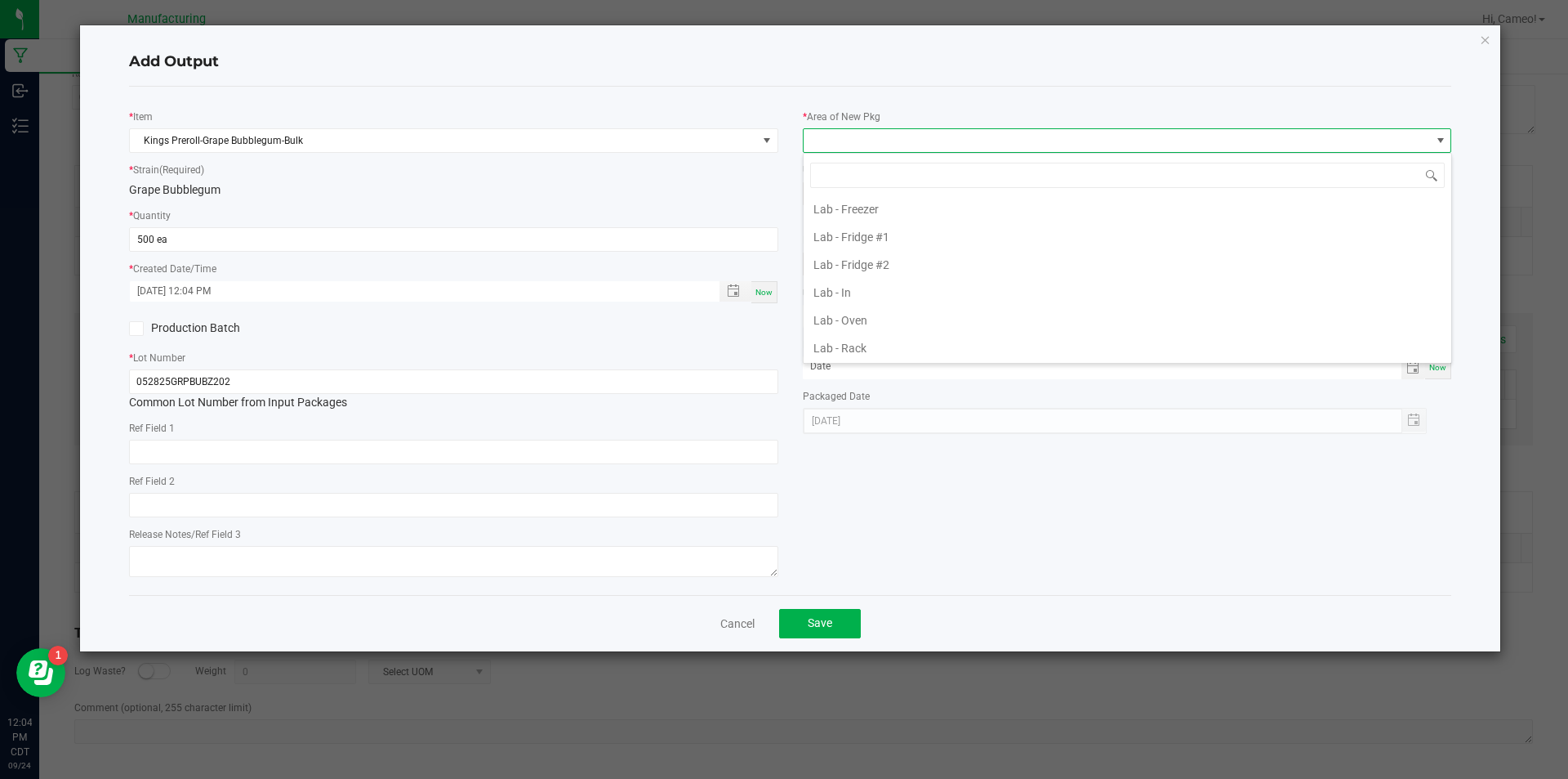
scroll to position [572, 0]
click at [870, 244] on li "Pre-roll - Out" at bounding box center [1127, 250] width 647 height 28
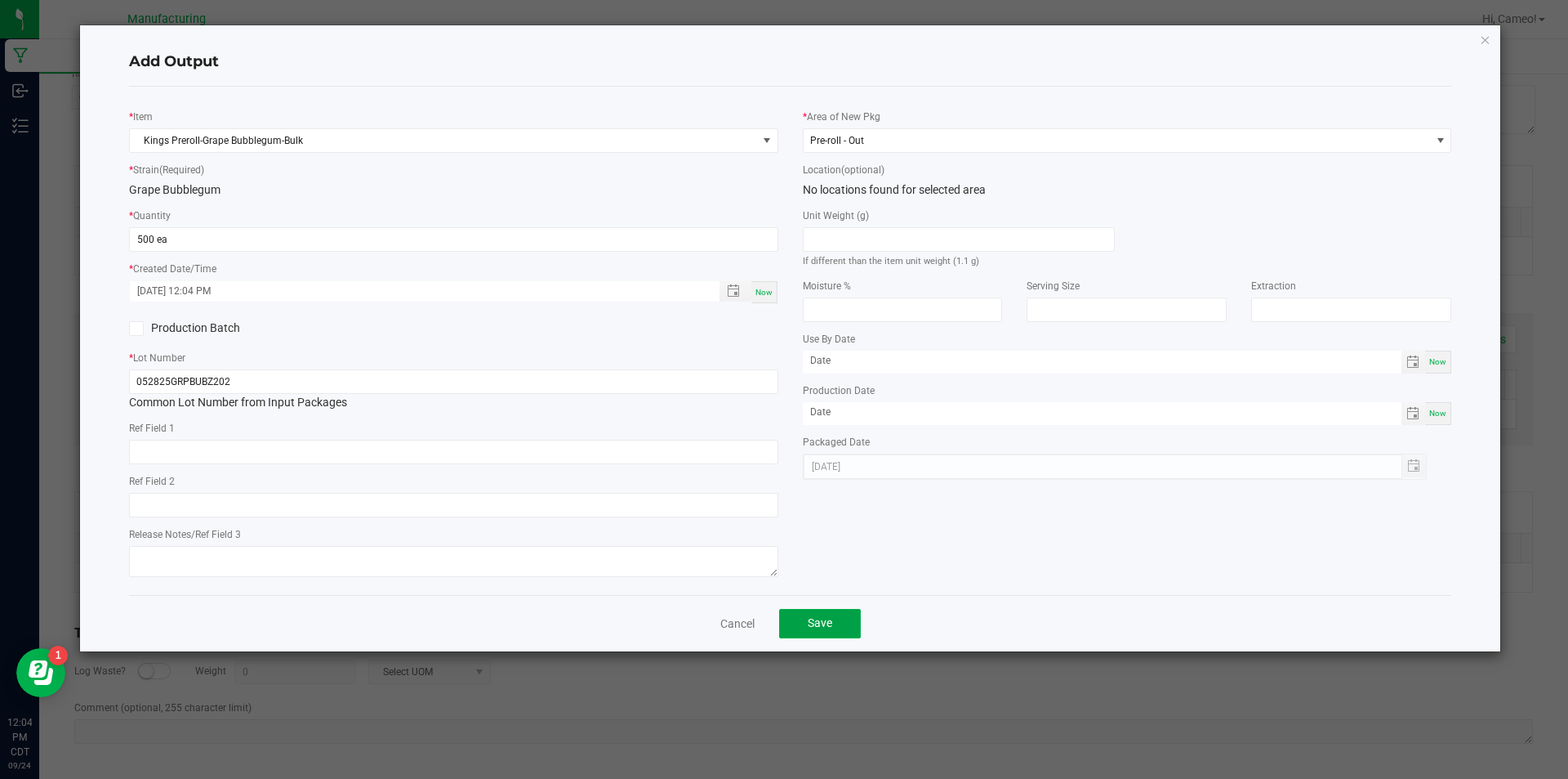
click at [805, 615] on button "Save" at bounding box center [820, 624] width 81 height 30
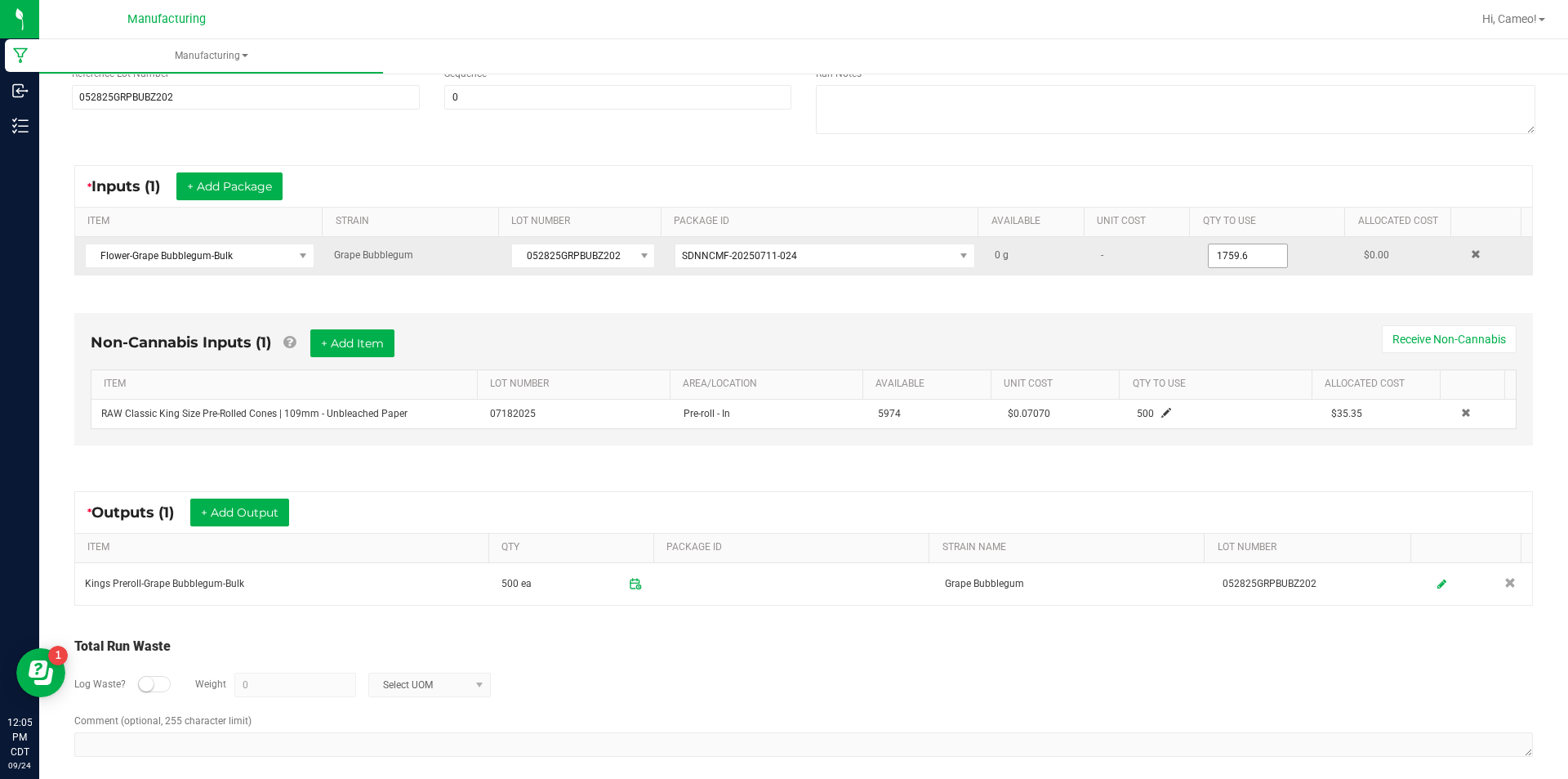
click at [1261, 254] on input "1759.6" at bounding box center [1248, 256] width 79 height 23
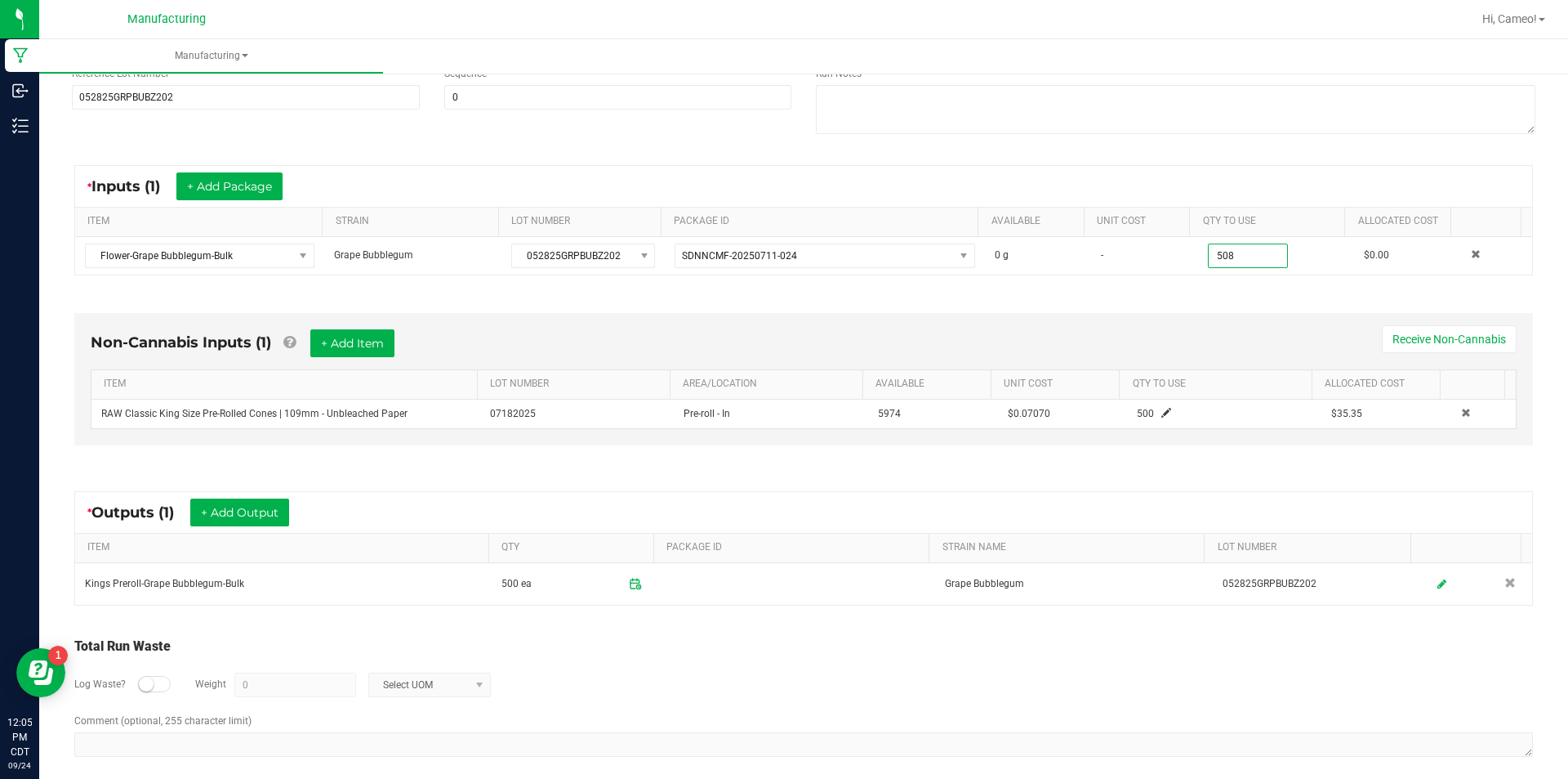
type input "508.0000 g"
click at [1258, 287] on div "* Inputs (1) + Add Package ITEM STRAIN LOT NUMBER PACKAGE ID AVAILABLE Unit Cos…" at bounding box center [803, 220] width 1488 height 139
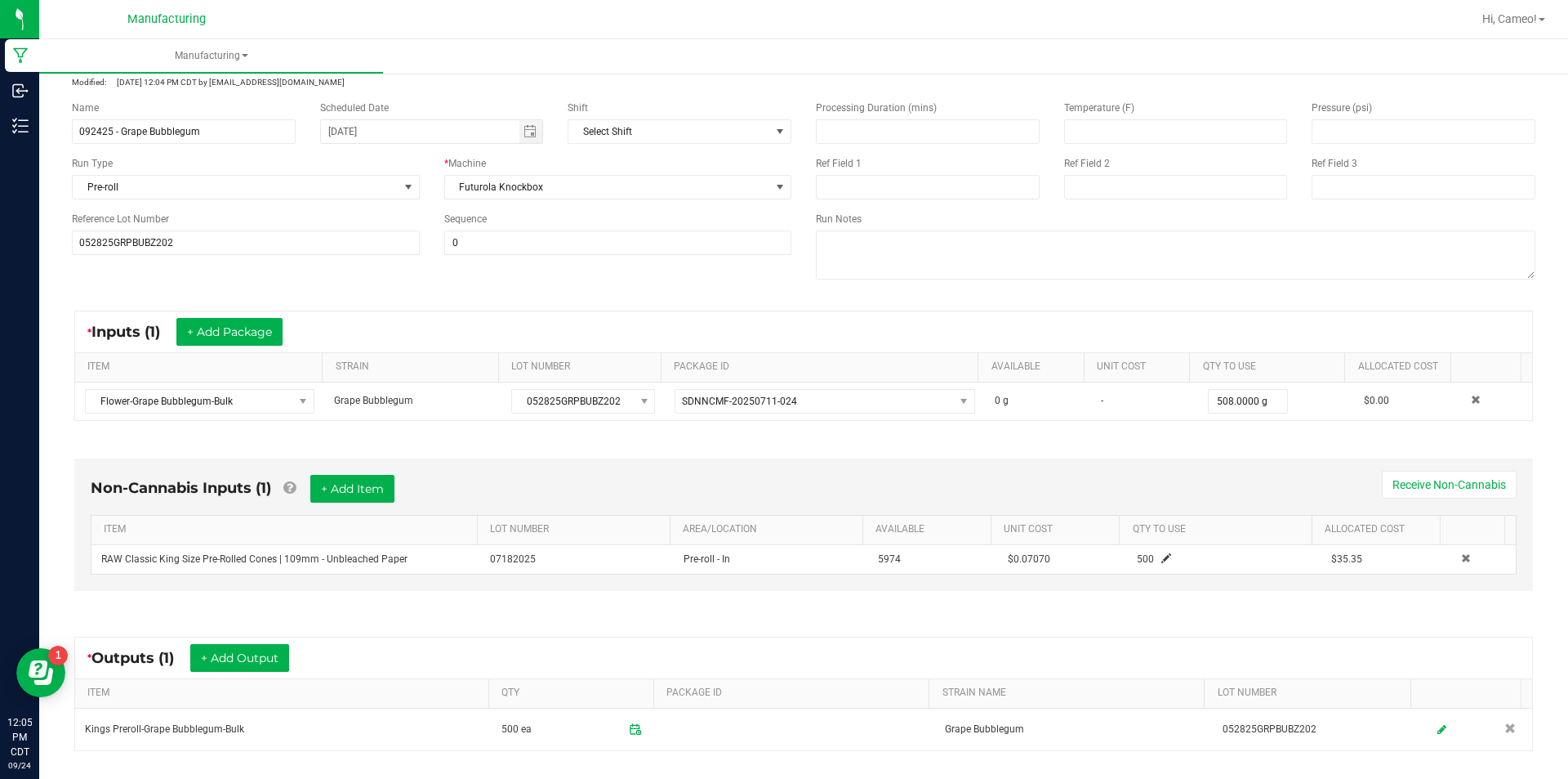
scroll to position [0, 0]
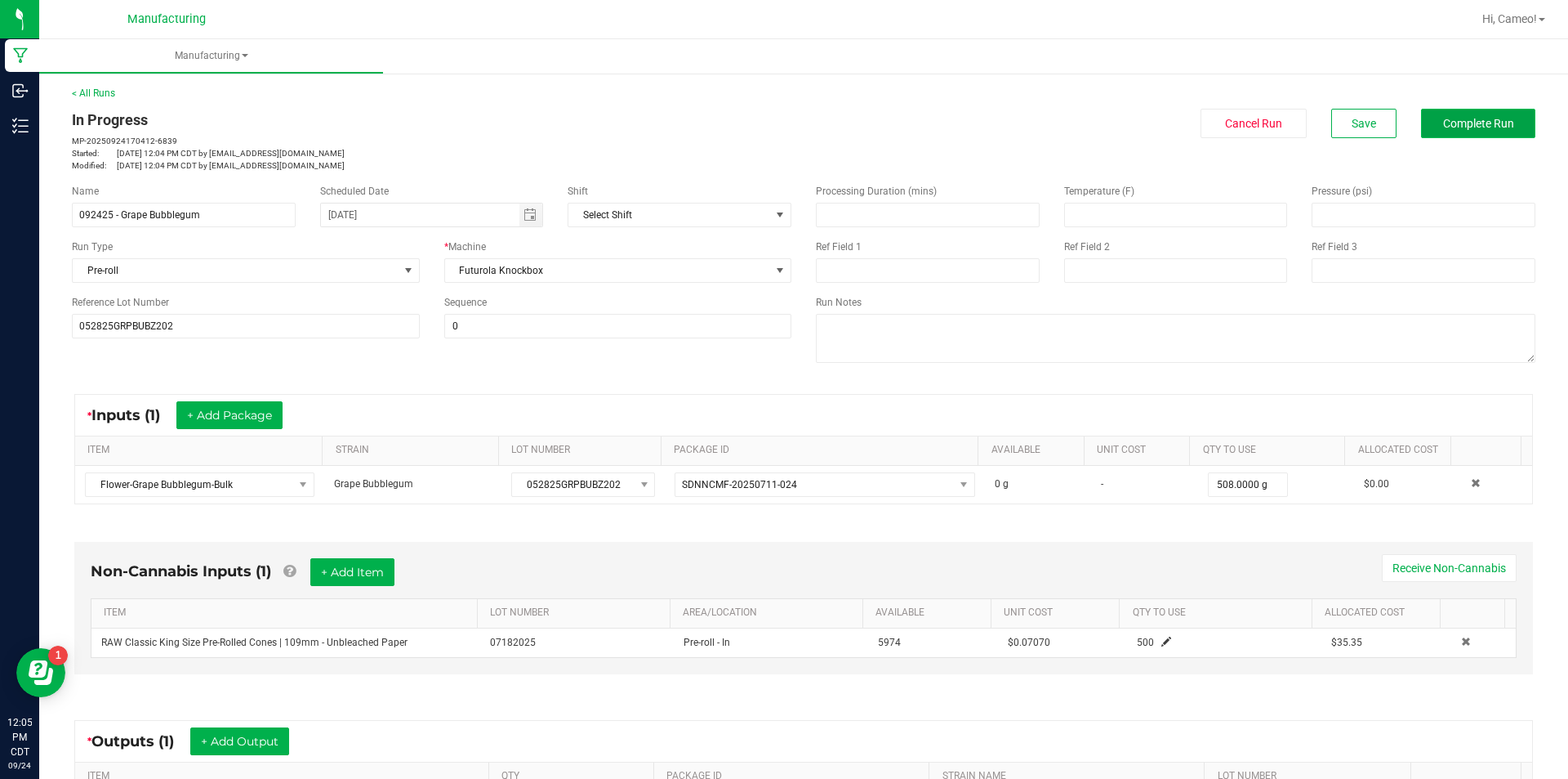
click at [1451, 127] on span "Complete Run" at bounding box center [1479, 123] width 71 height 13
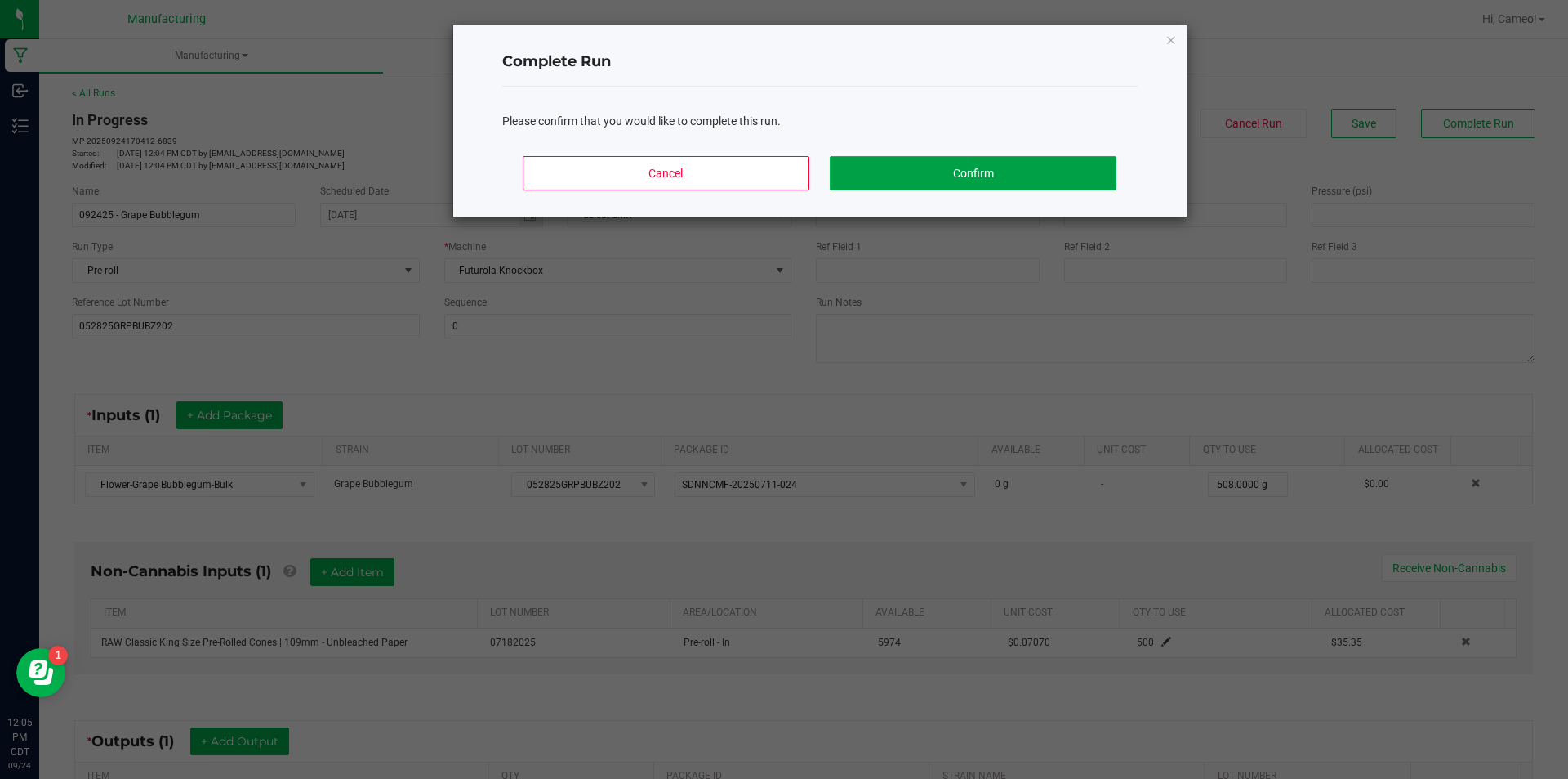
click at [1076, 175] on button "Confirm" at bounding box center [972, 173] width 286 height 34
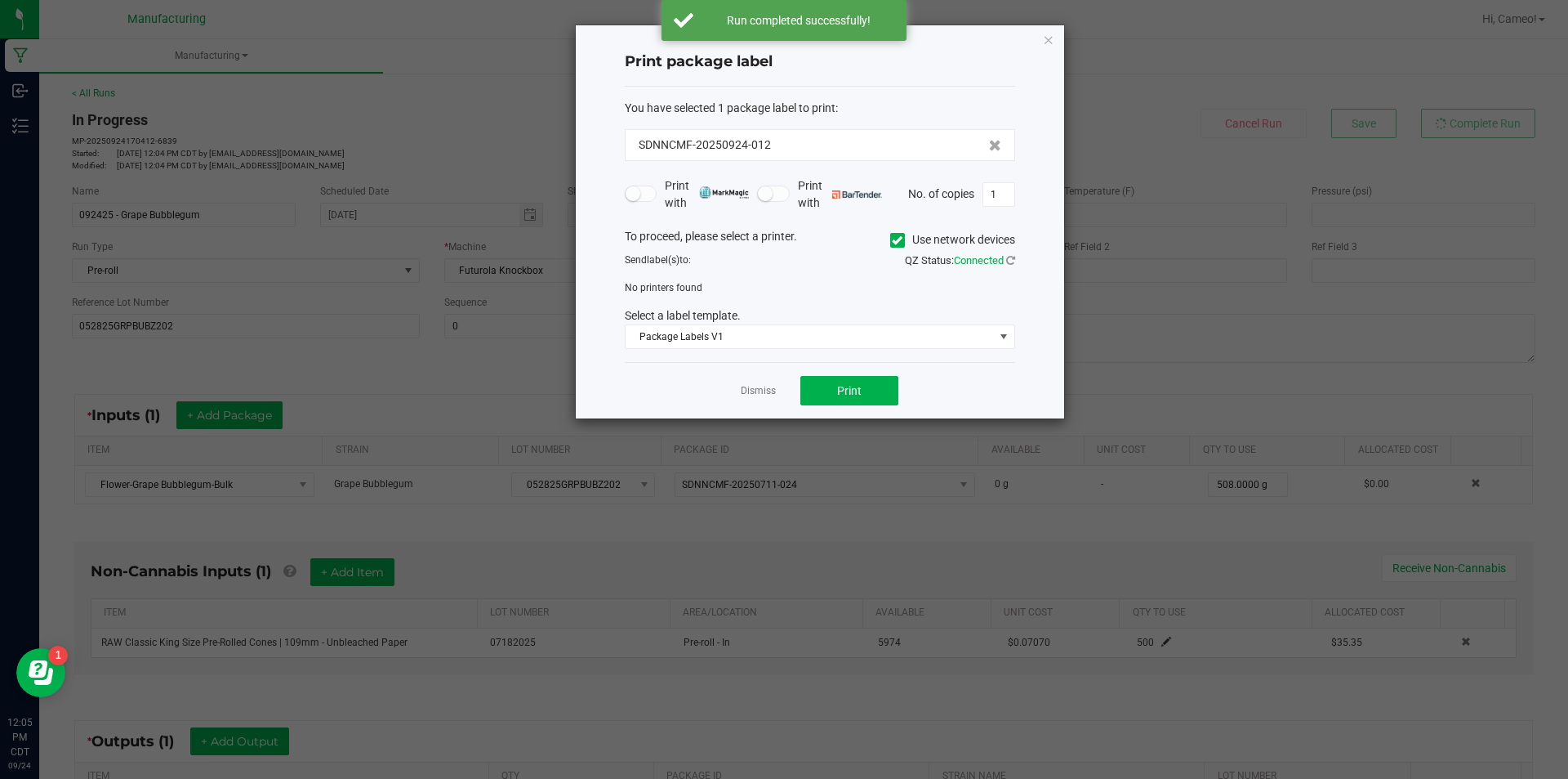
click at [892, 240] on icon at bounding box center [897, 240] width 11 height 0
click at [0, 0] on input "Use network devices" at bounding box center [0, 0] width 0 height 0
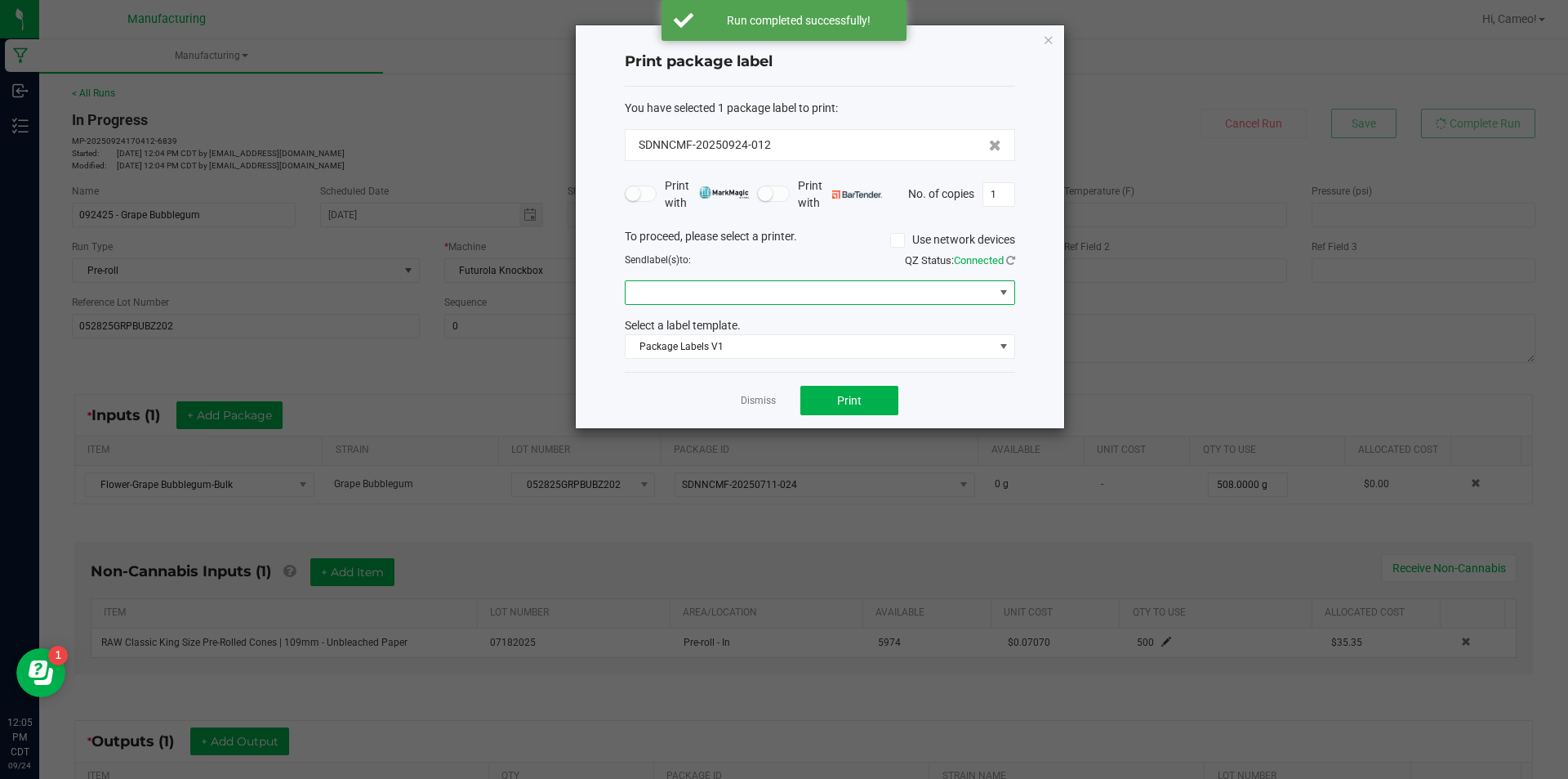
click at [872, 287] on span at bounding box center [809, 293] width 369 height 23
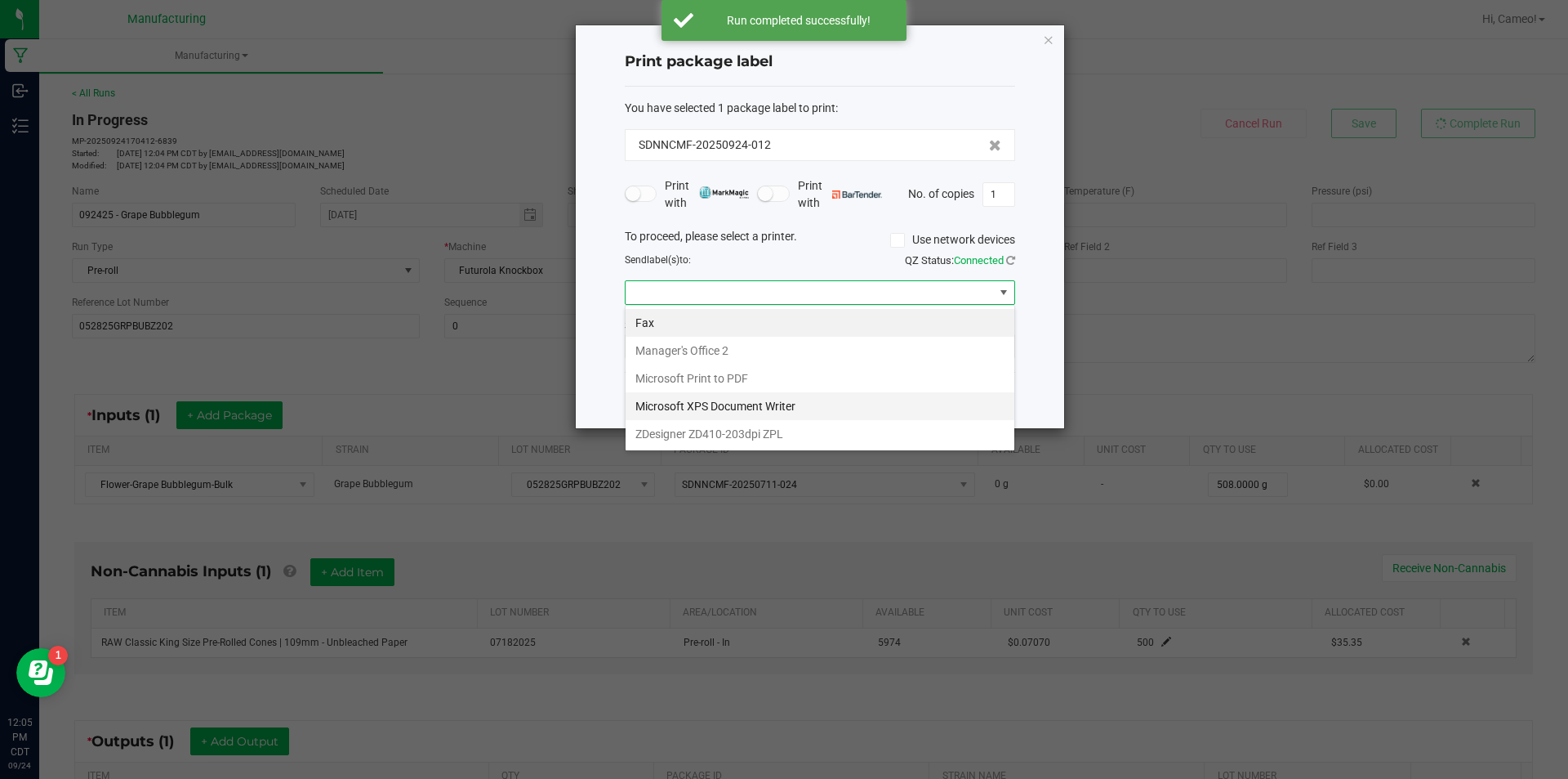
scroll to position [25, 391]
click at [786, 429] on ZPL "ZDesigner ZD410-203dpi ZPL" at bounding box center [820, 434] width 389 height 28
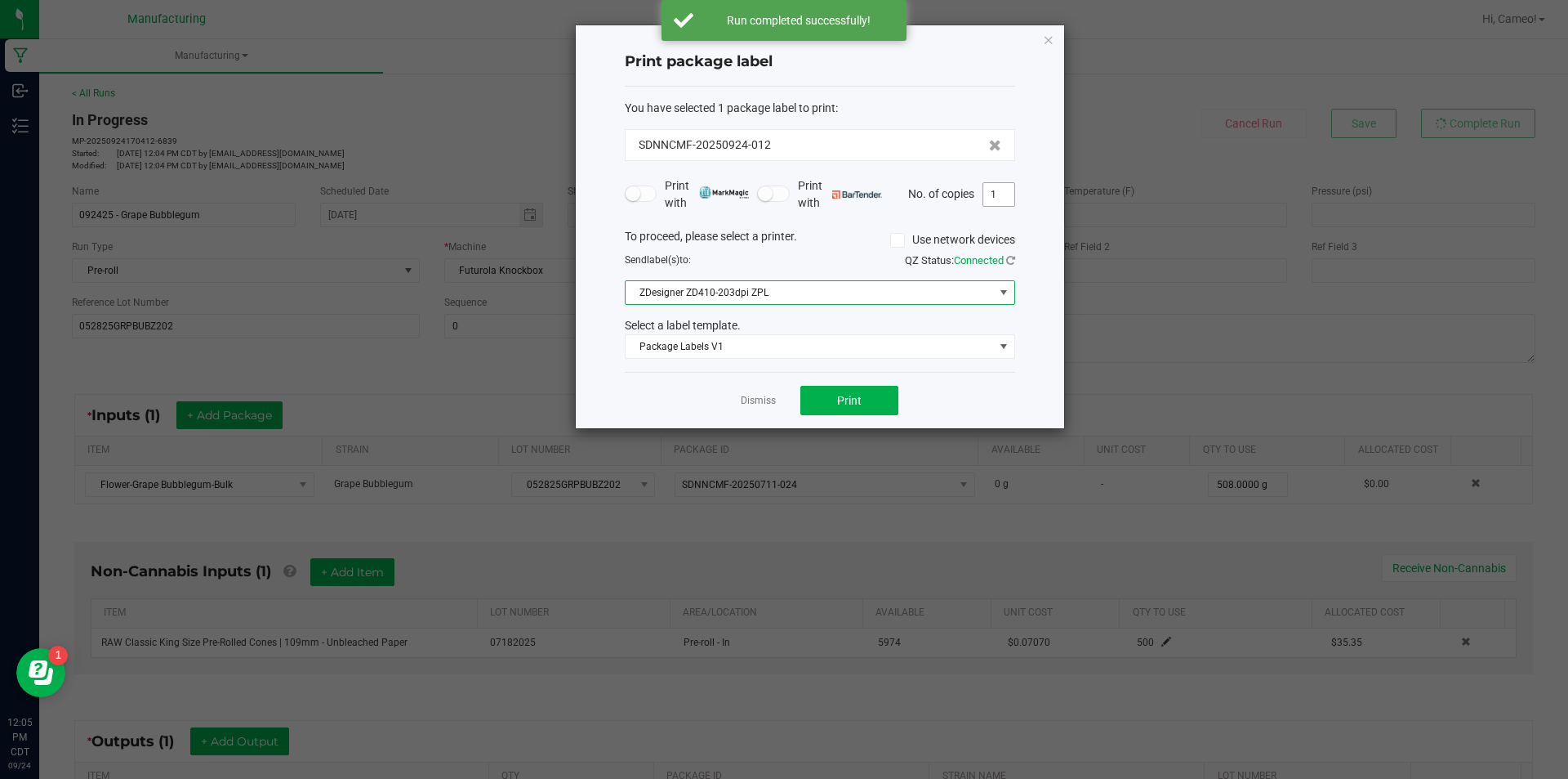
click at [1003, 189] on input "1" at bounding box center [999, 195] width 31 height 23
type input "2"
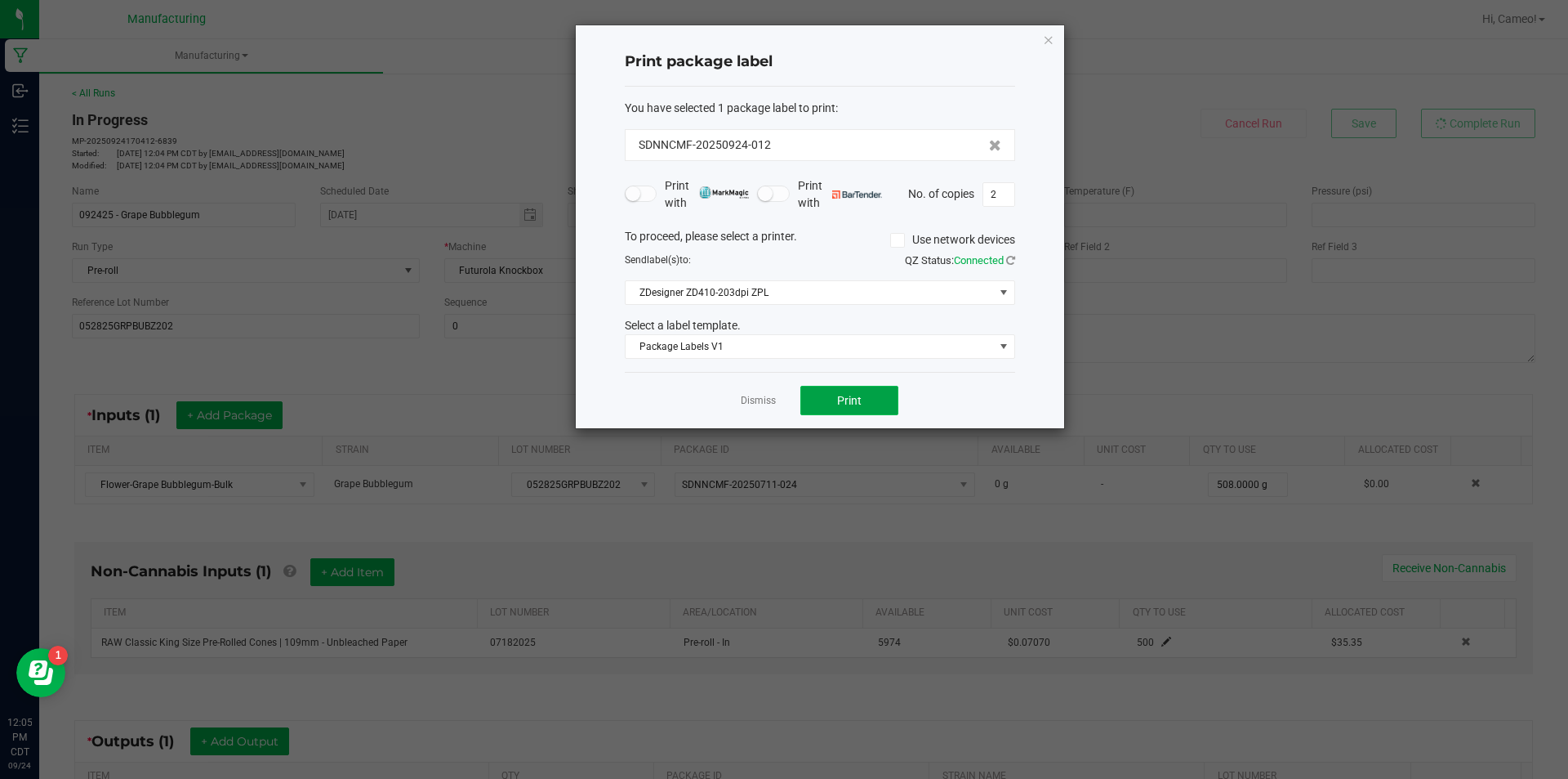
click at [839, 407] on button "Print" at bounding box center [850, 400] width 98 height 30
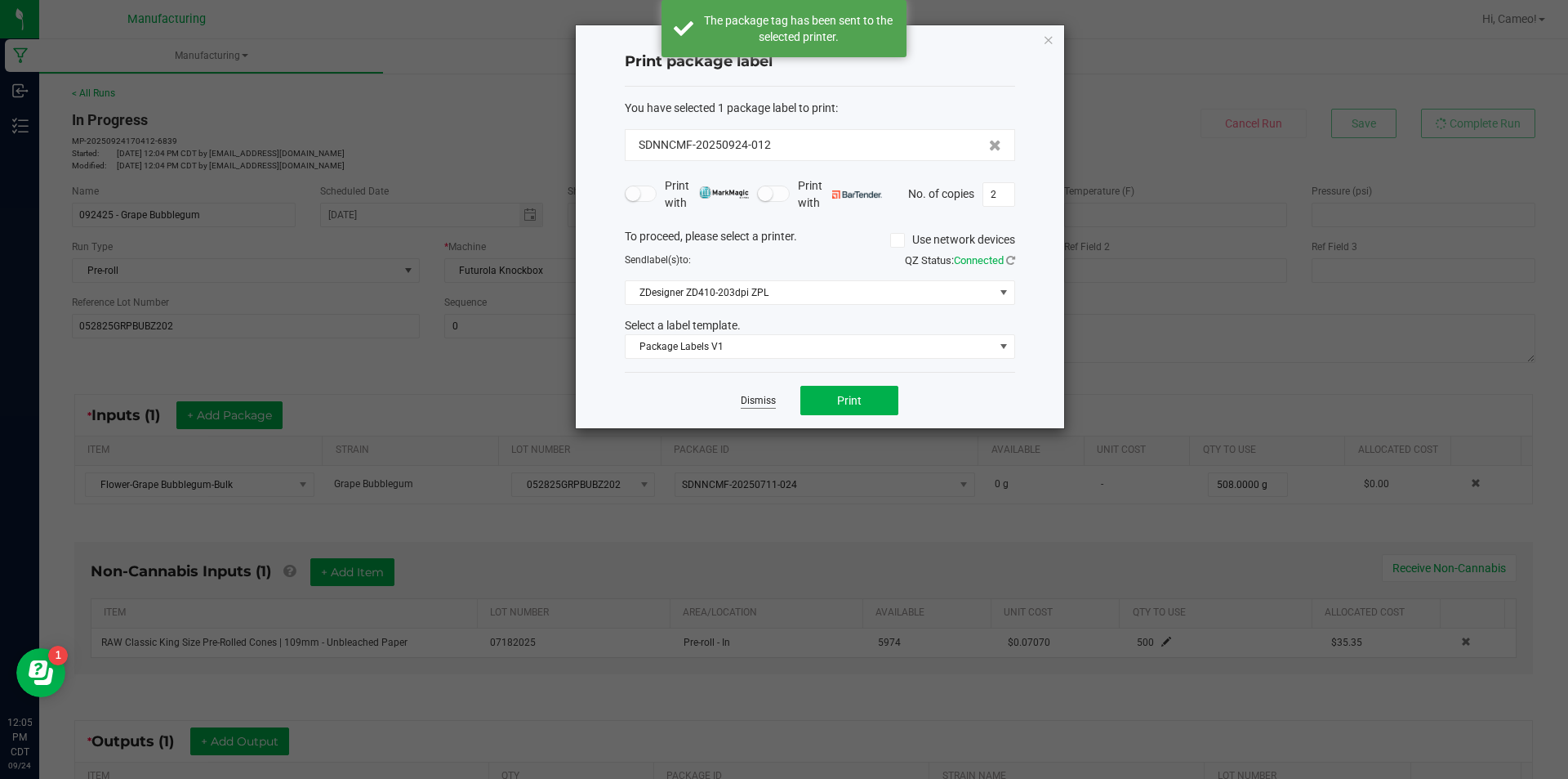
click at [759, 400] on link "Dismiss" at bounding box center [759, 400] width 35 height 14
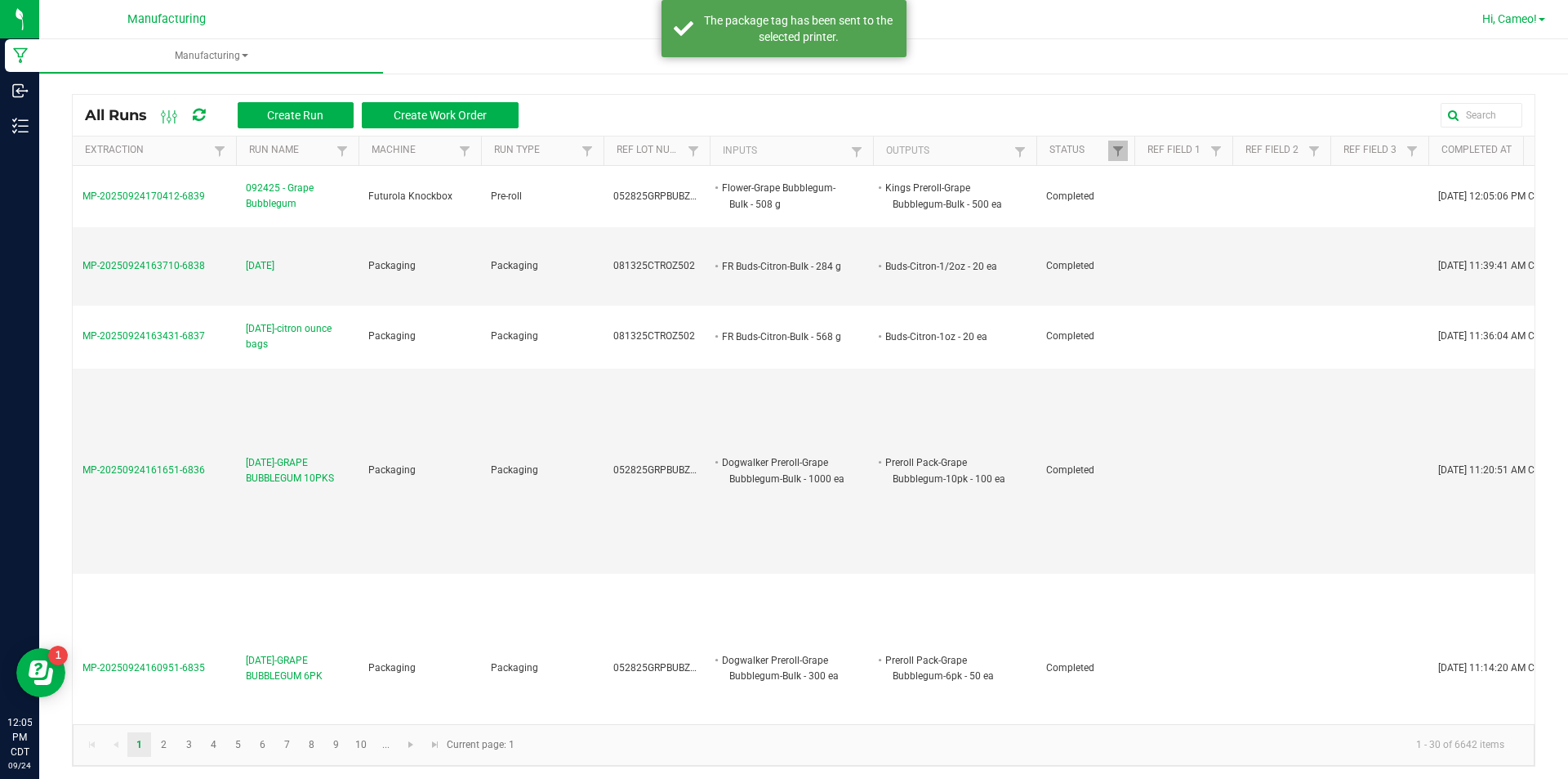
click at [1520, 24] on span "Hi, Cameo!" at bounding box center [1509, 18] width 54 height 13
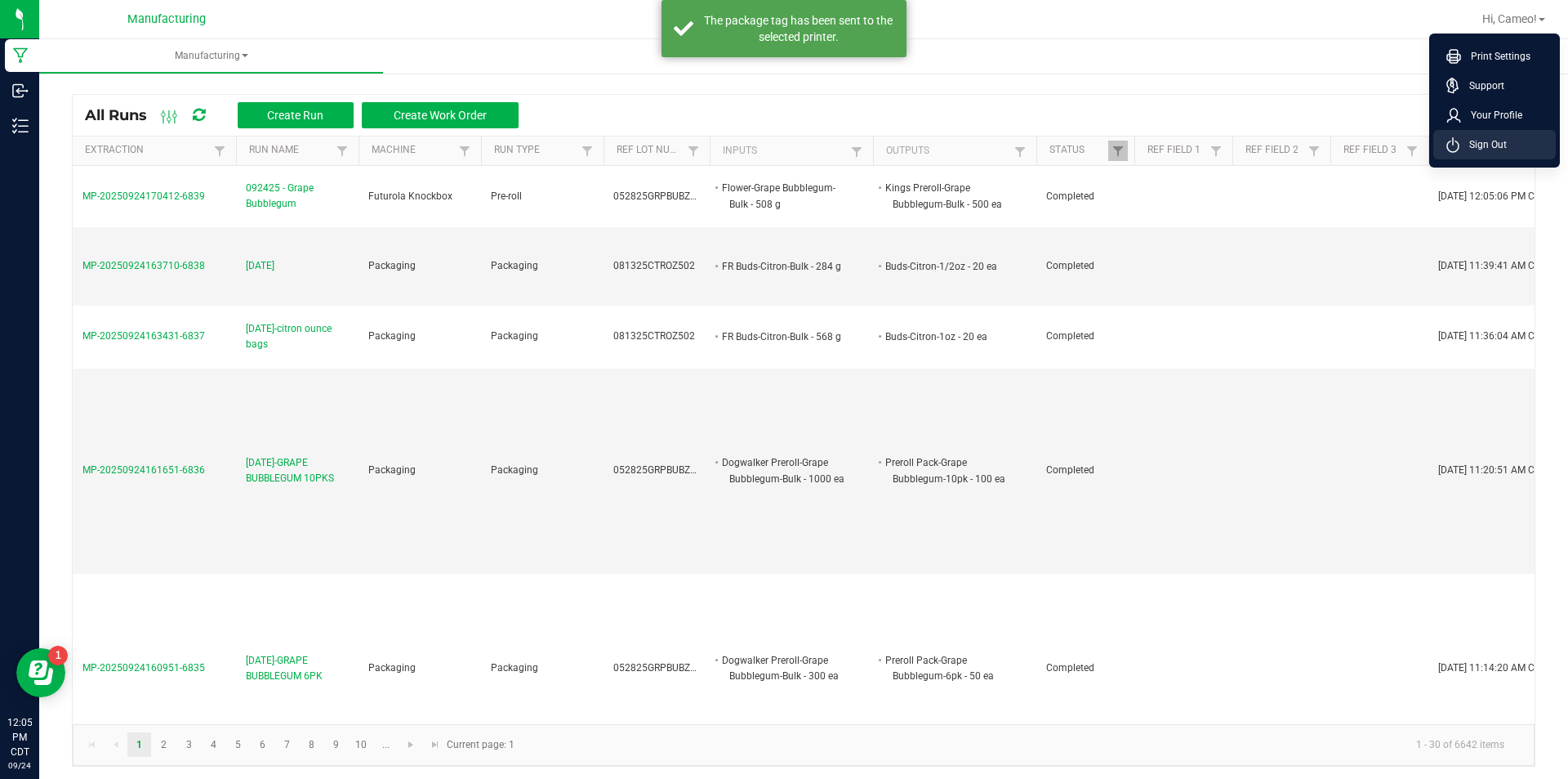
click at [1487, 141] on span "Sign Out" at bounding box center [1483, 145] width 47 height 17
